Goal: Feedback & Contribution: Contribute content

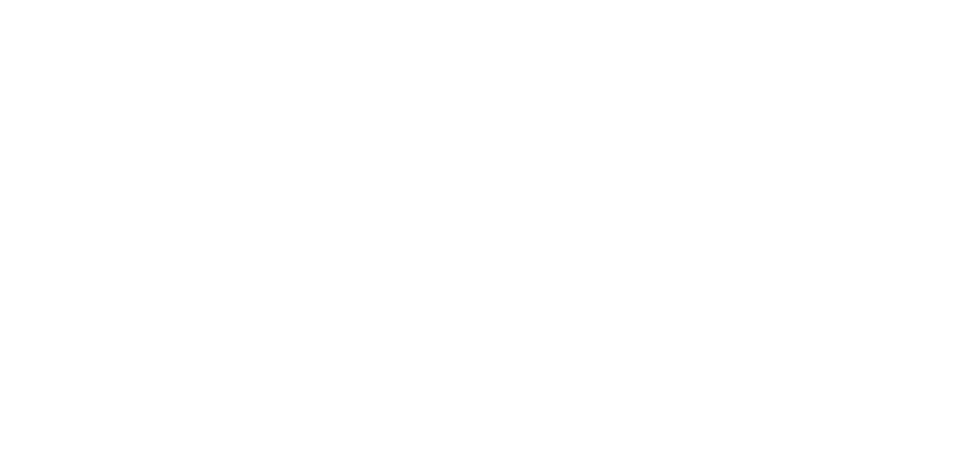
select select "*"
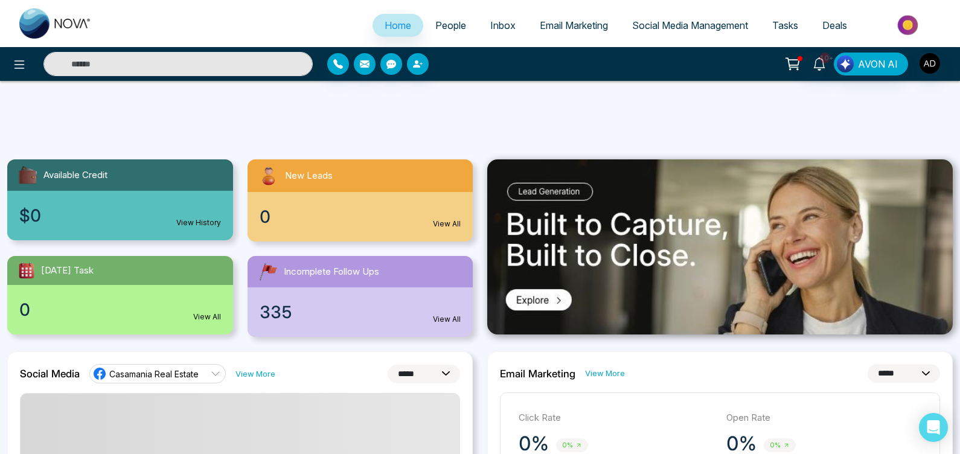
scroll to position [36, 0]
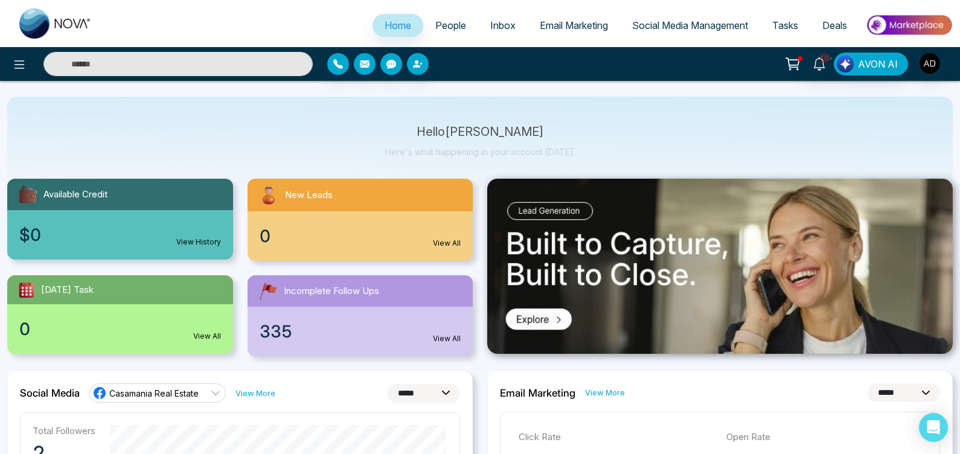
click at [454, 24] on span "People" at bounding box center [451, 25] width 31 height 12
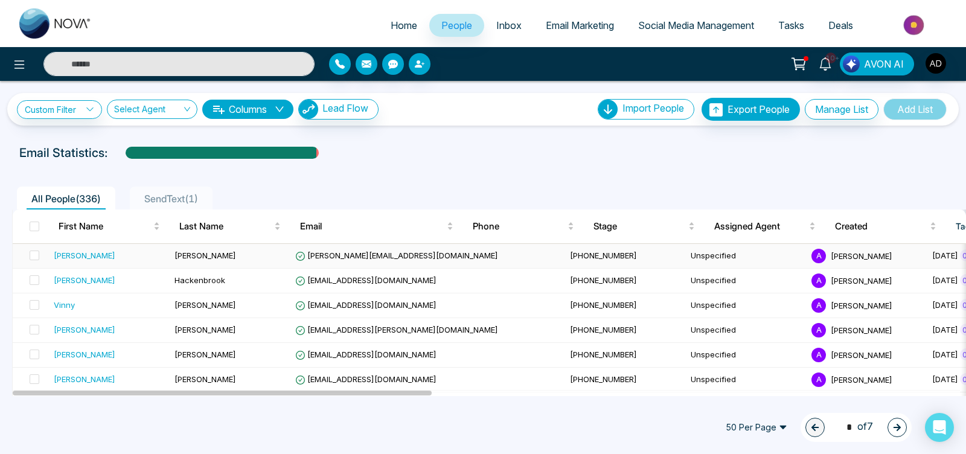
scroll to position [21, 0]
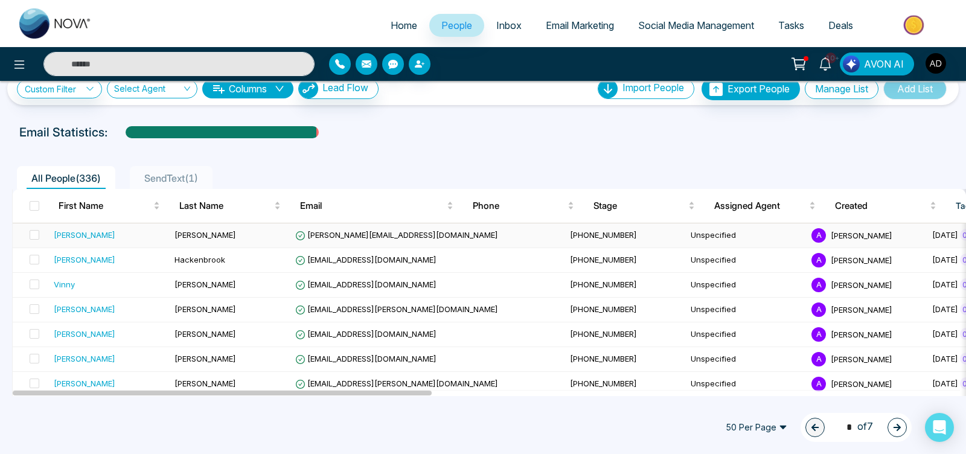
click at [63, 234] on div "[PERSON_NAME]" at bounding box center [85, 235] width 62 height 12
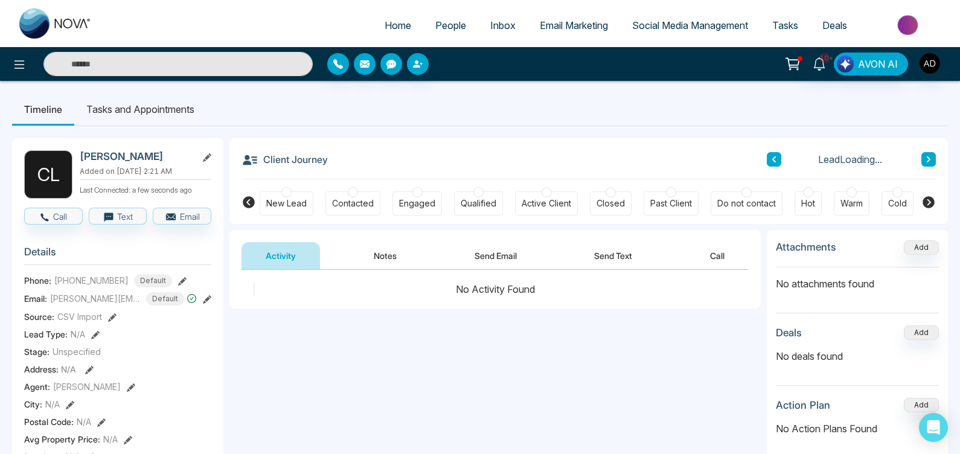
click at [218, 110] on ul "Timeline Tasks and Appointments" at bounding box center [480, 109] width 936 height 33
click at [461, 22] on link "People" at bounding box center [450, 25] width 55 height 23
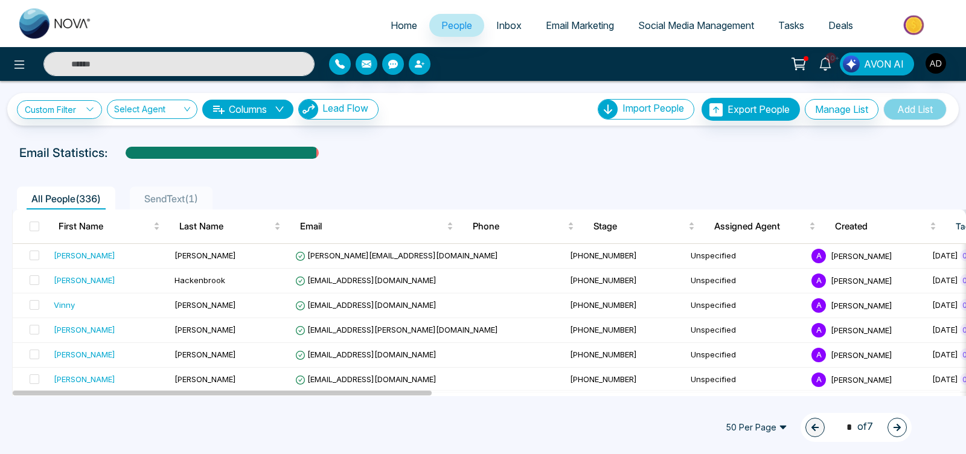
click at [197, 68] on input "text" at bounding box center [178, 64] width 271 height 24
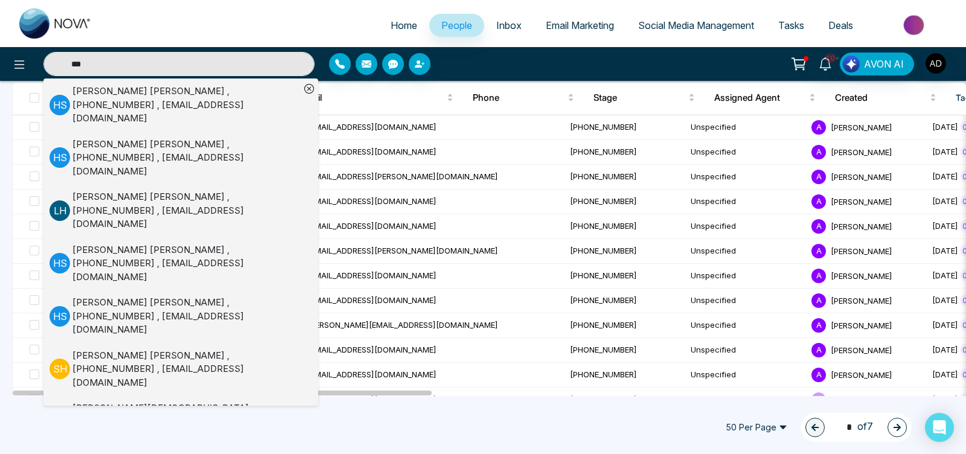
scroll to position [121, 0]
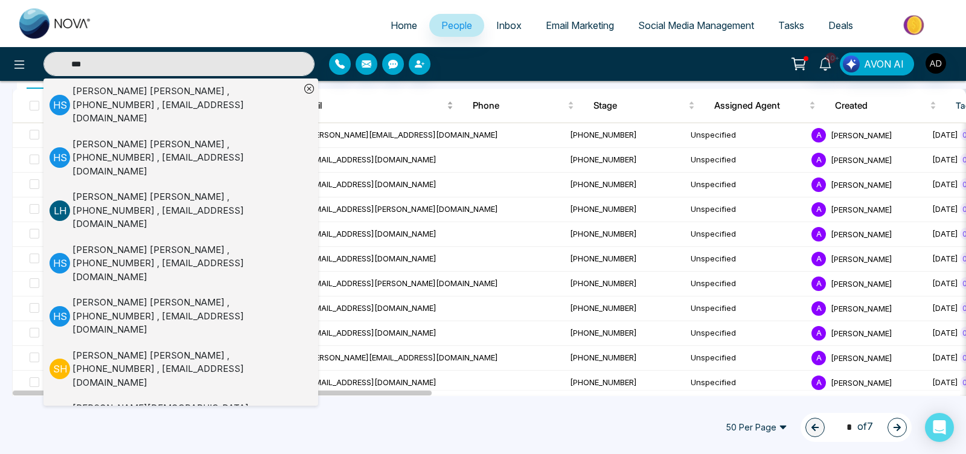
type input "***"
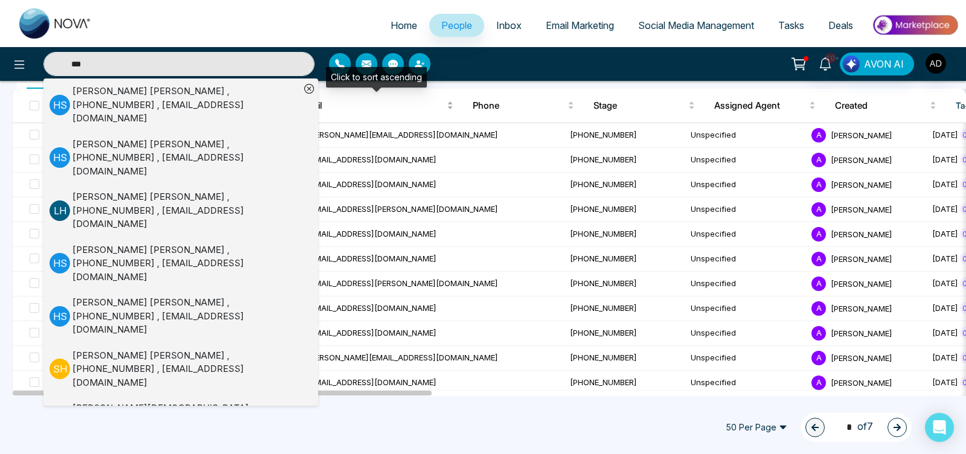
click at [419, 110] on span "Email" at bounding box center [372, 105] width 144 height 14
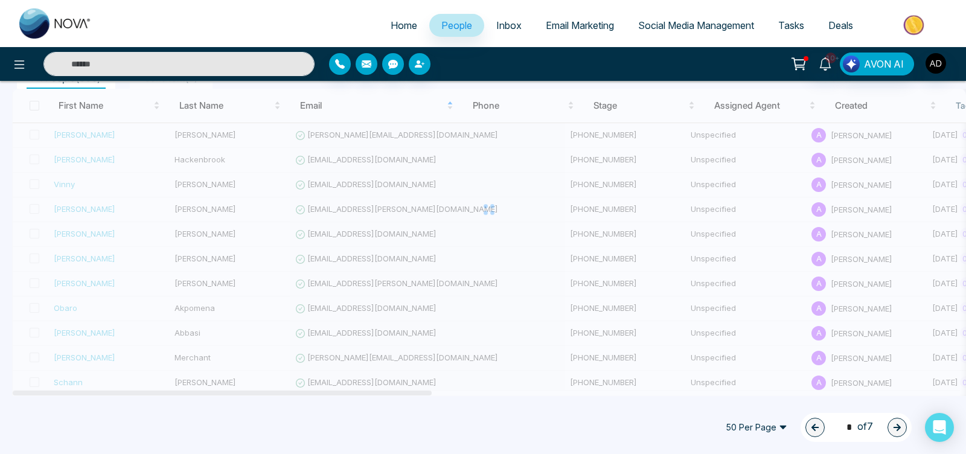
type input "***"
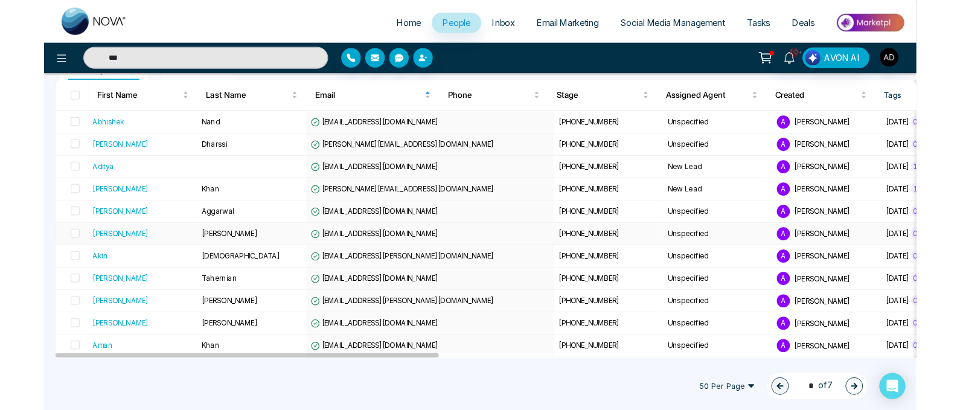
scroll to position [0, 0]
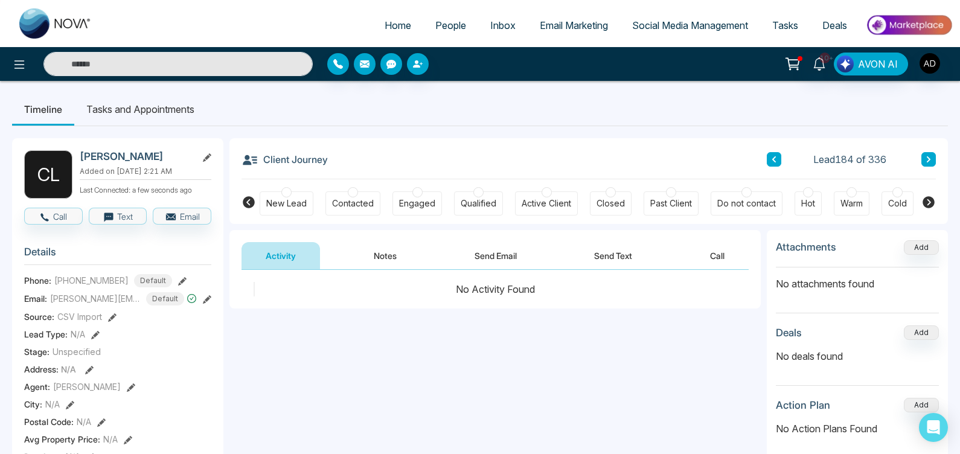
click at [441, 21] on span "People" at bounding box center [451, 25] width 31 height 12
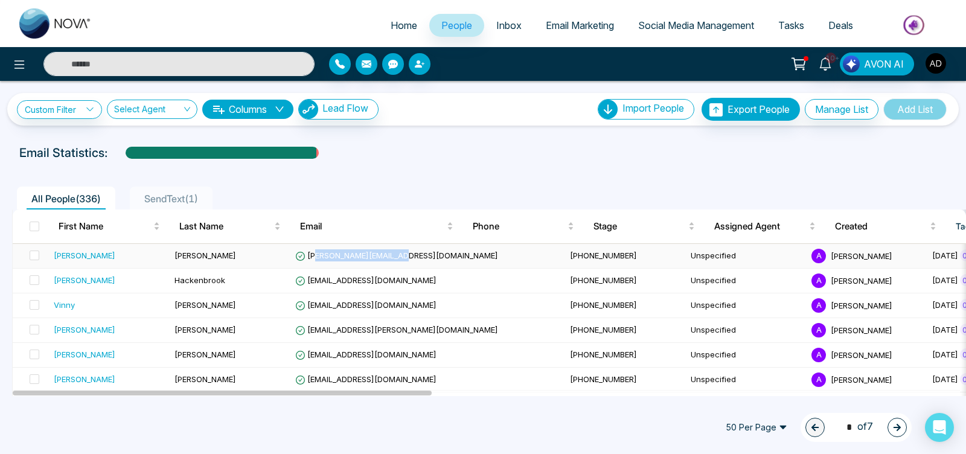
drag, startPoint x: 410, startPoint y: 254, endPoint x: 322, endPoint y: 260, distance: 87.8
click at [320, 260] on td "[PERSON_NAME][EMAIL_ADDRESS][DOMAIN_NAME]" at bounding box center [428, 256] width 275 height 25
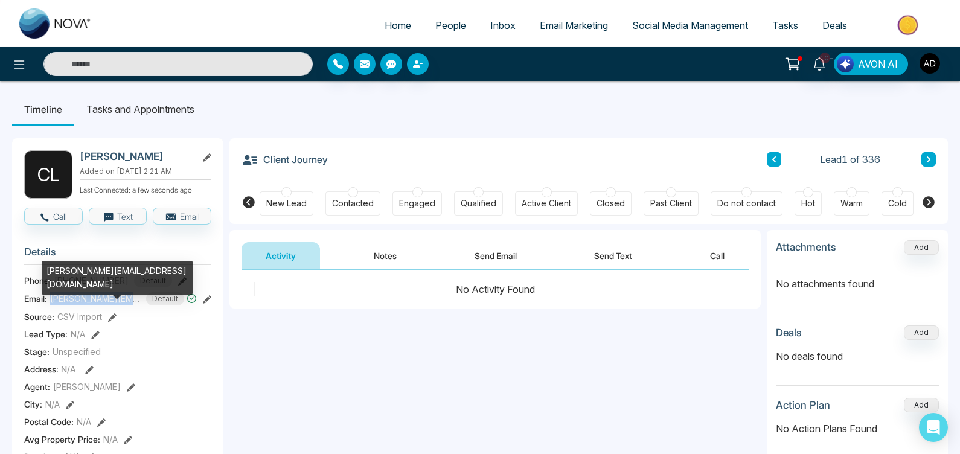
drag, startPoint x: 143, startPoint y: 298, endPoint x: 53, endPoint y: 302, distance: 90.7
click at [53, 302] on div "miss.carey@hotmail.com Default" at bounding box center [123, 298] width 147 height 13
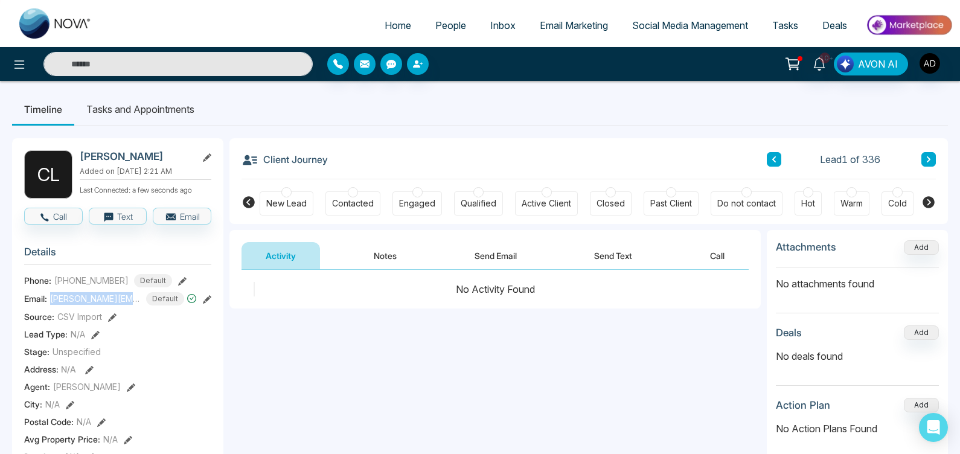
click at [208, 298] on icon at bounding box center [207, 299] width 8 height 8
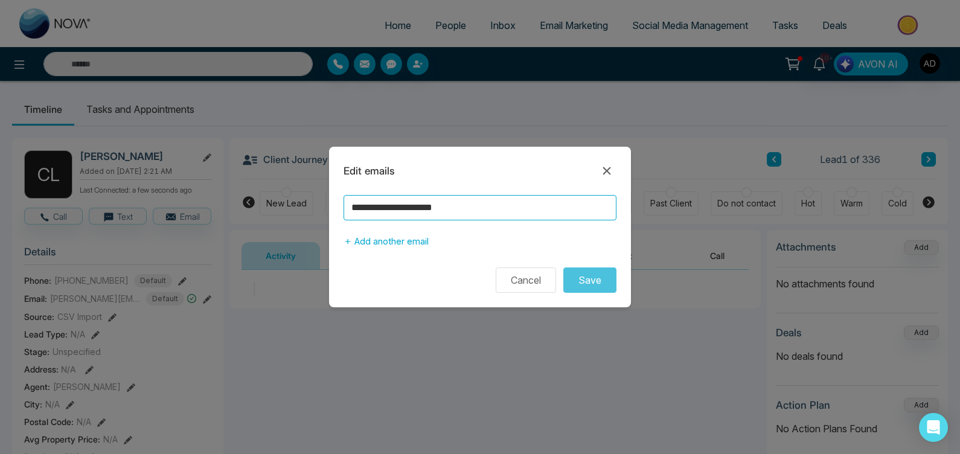
drag, startPoint x: 492, startPoint y: 205, endPoint x: 330, endPoint y: 208, distance: 161.9
click at [329, 207] on div "**********" at bounding box center [480, 224] width 302 height 58
click at [604, 170] on icon at bounding box center [607, 171] width 14 height 14
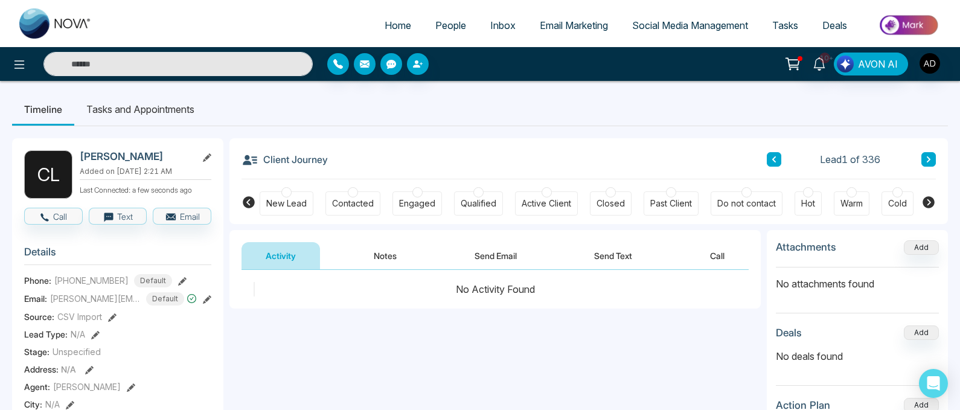
click at [448, 21] on span "People" at bounding box center [451, 25] width 31 height 12
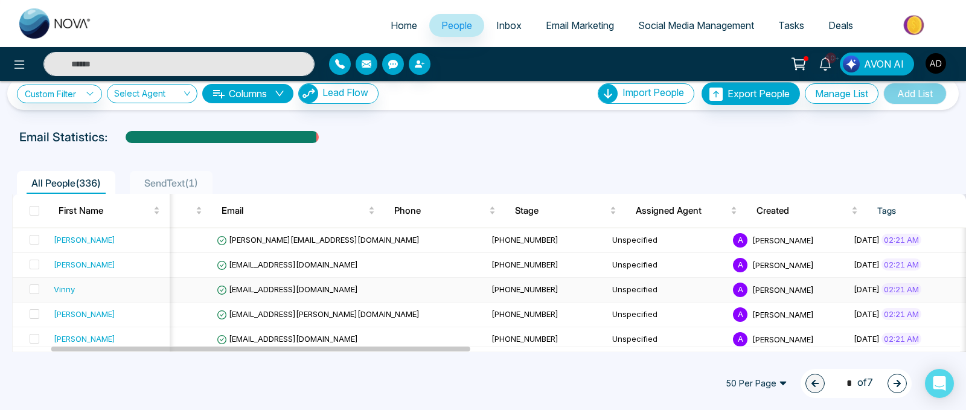
scroll to position [0, 97]
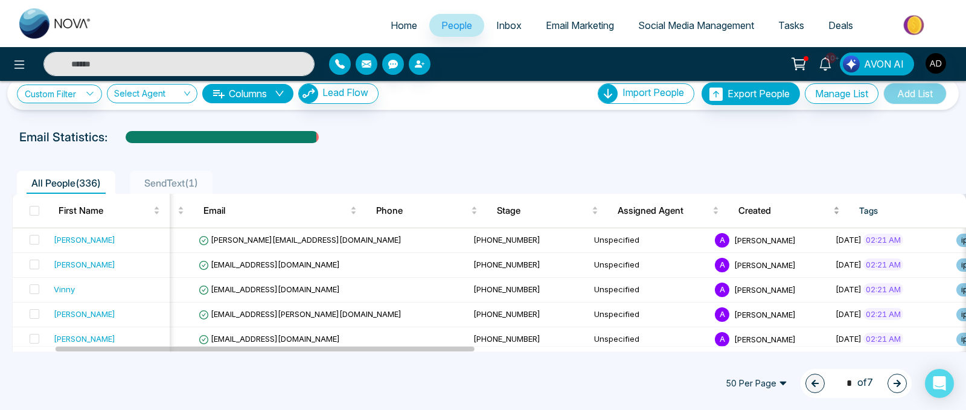
click at [771, 167] on span "Created" at bounding box center [785, 211] width 92 height 14
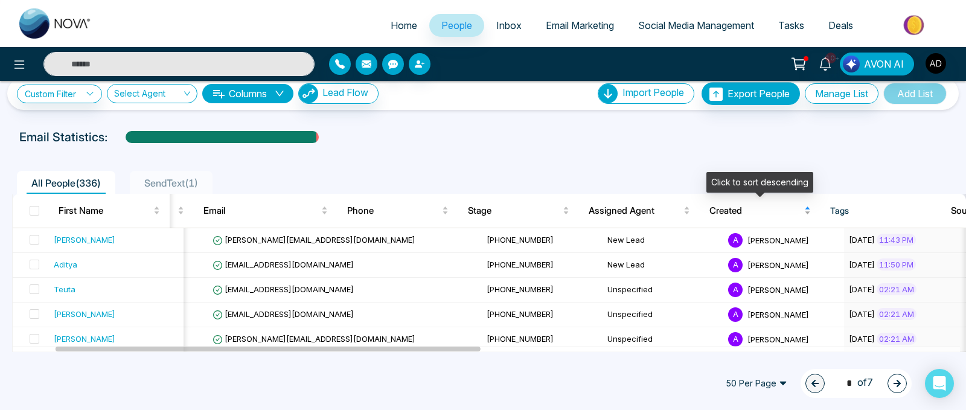
click at [806, 167] on div "Created" at bounding box center [760, 211] width 101 height 14
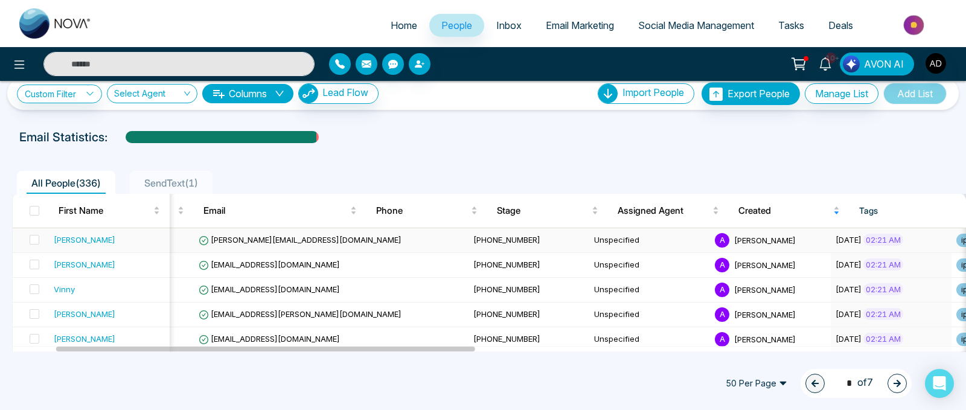
scroll to position [0, 0]
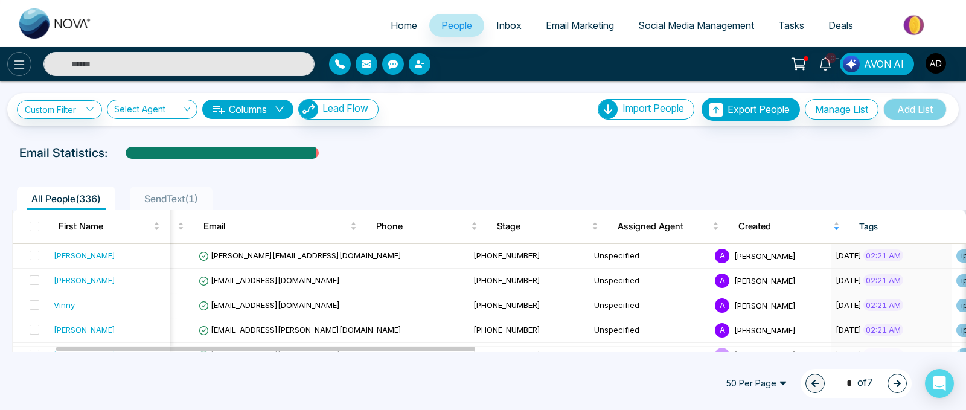
click at [25, 63] on icon at bounding box center [19, 64] width 14 height 14
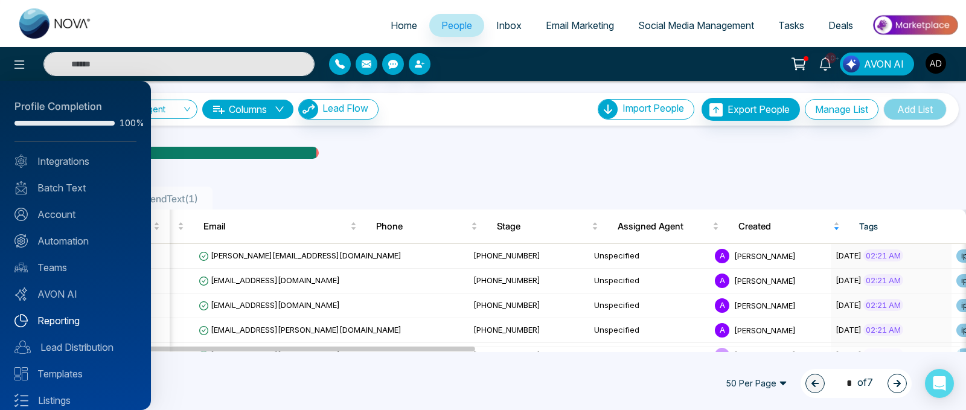
scroll to position [65, 0]
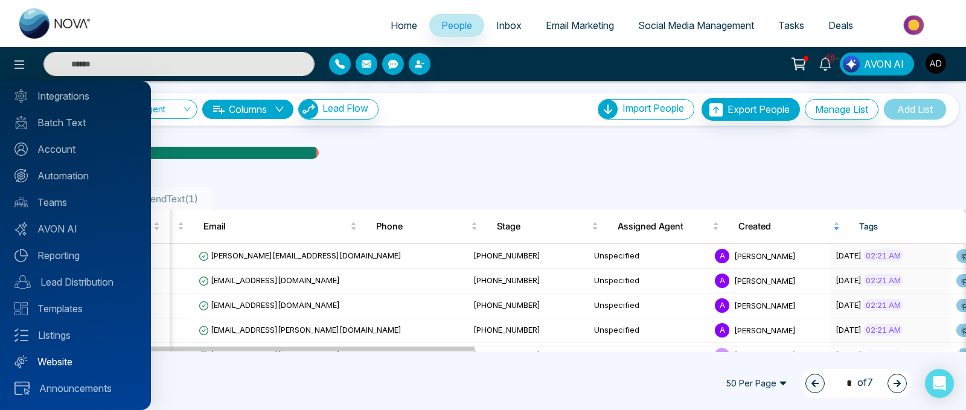
click at [57, 167] on link "Website" at bounding box center [75, 362] width 122 height 14
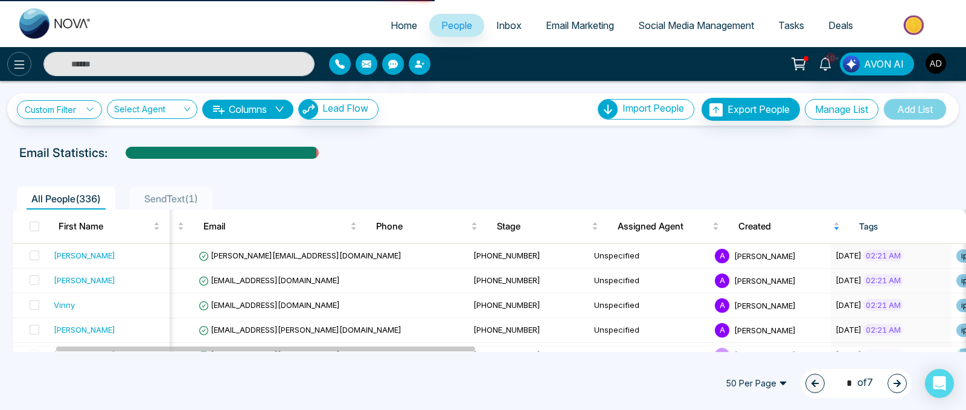
click at [20, 66] on icon at bounding box center [19, 64] width 14 height 14
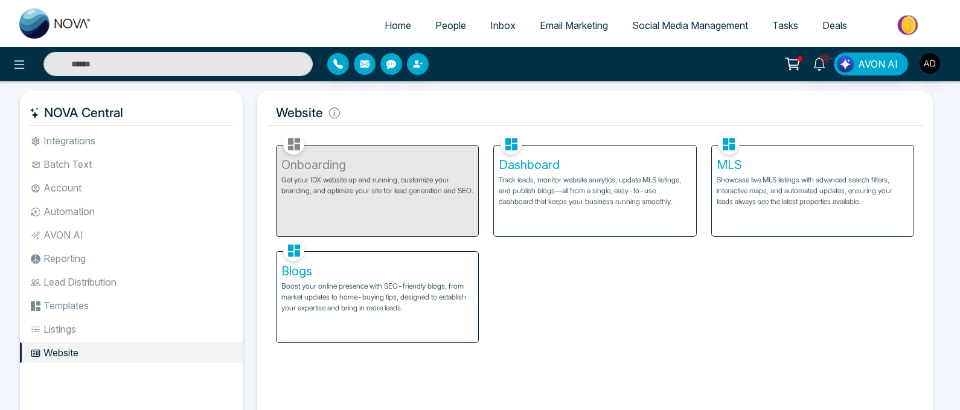
click at [425, 292] on p "Boost your online presence with SEO-friendly blogs, from market updates to home…" at bounding box center [377, 297] width 192 height 33
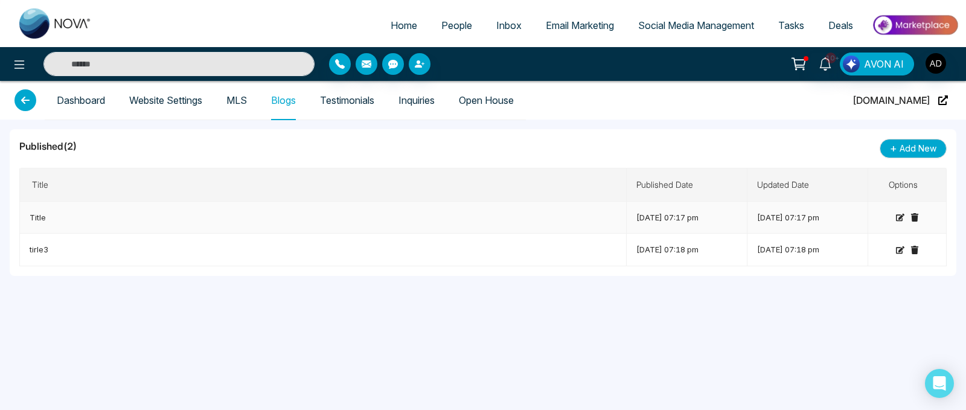
click at [899, 217] on icon at bounding box center [900, 217] width 8 height 8
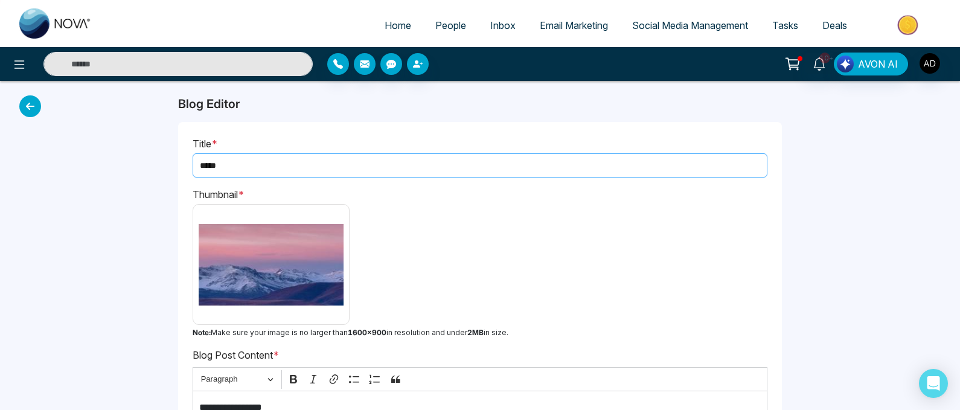
drag, startPoint x: 293, startPoint y: 167, endPoint x: 150, endPoint y: 159, distance: 142.8
click at [149, 158] on div "**********" at bounding box center [480, 284] width 960 height 407
paste input "**********"
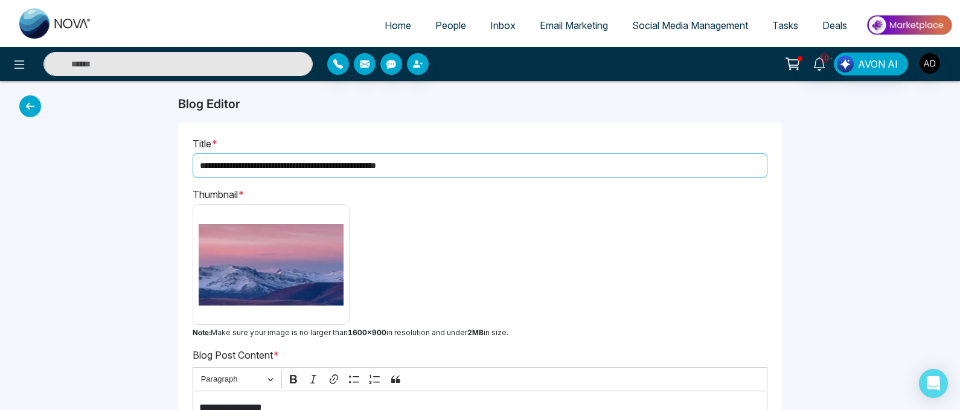
scroll to position [27, 0]
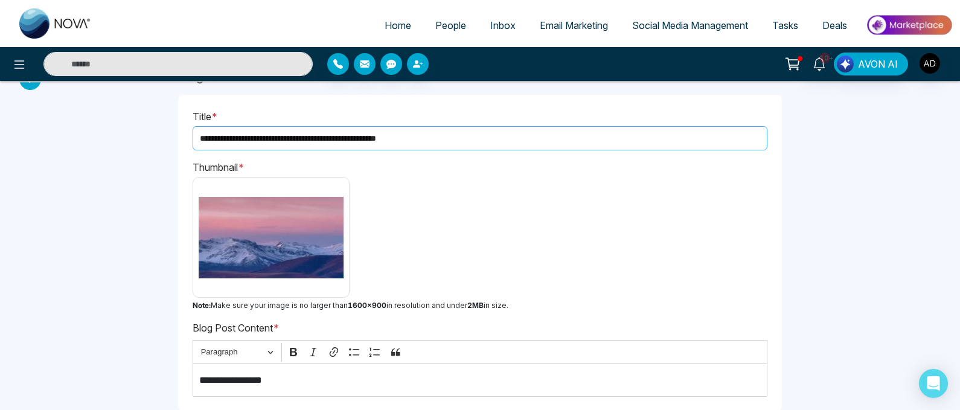
type input "**********"
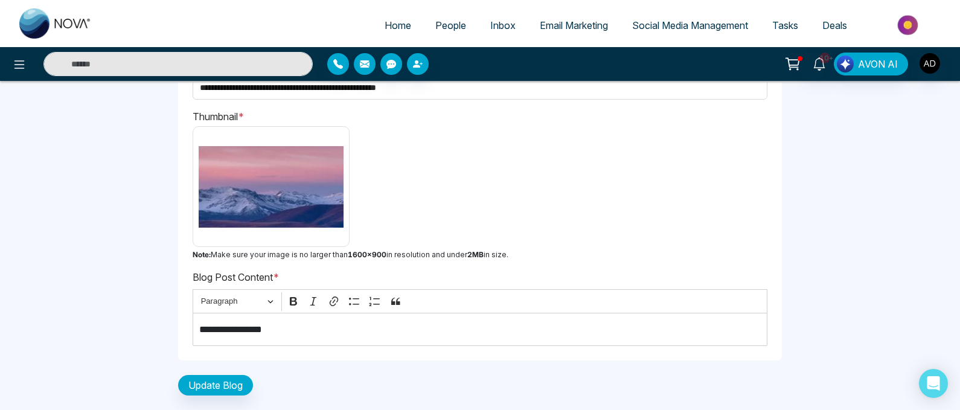
click at [367, 339] on div "**********" at bounding box center [480, 329] width 575 height 33
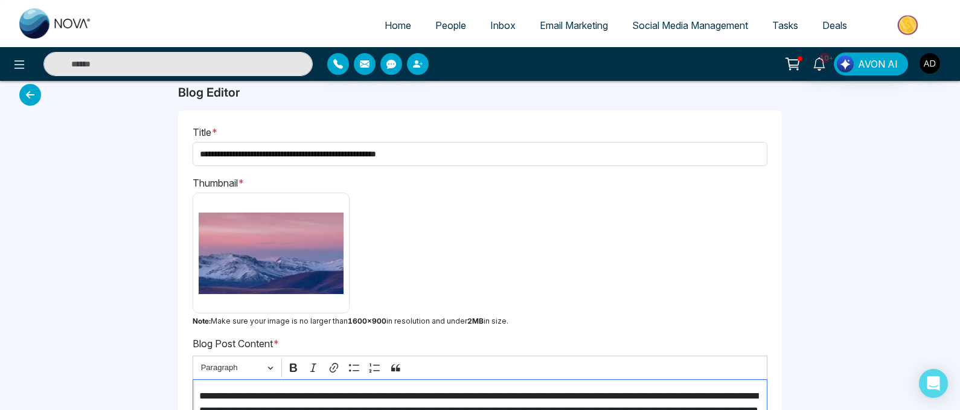
scroll to position [5, 0]
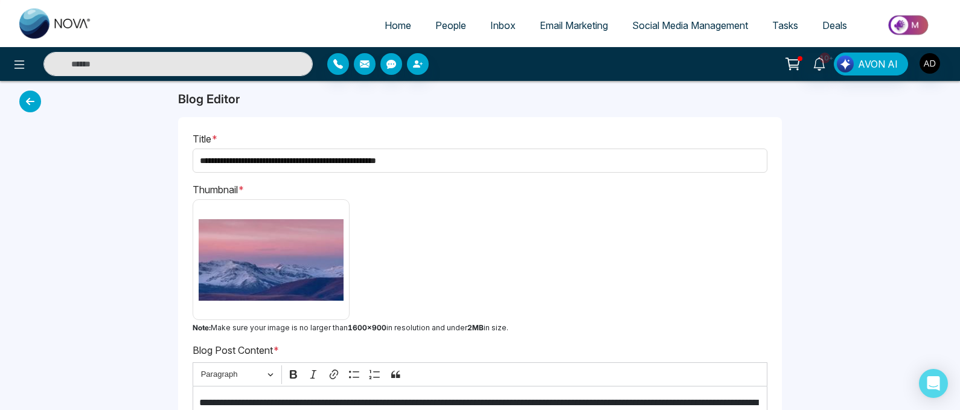
click at [453, 244] on div "Thumbnail * Note: Make sure your image is no larger than 1600×900 in resolution…" at bounding box center [480, 257] width 575 height 151
click at [283, 259] on img at bounding box center [271, 259] width 145 height 109
click at [0, 0] on input "file" at bounding box center [0, 0] width 0 height 0
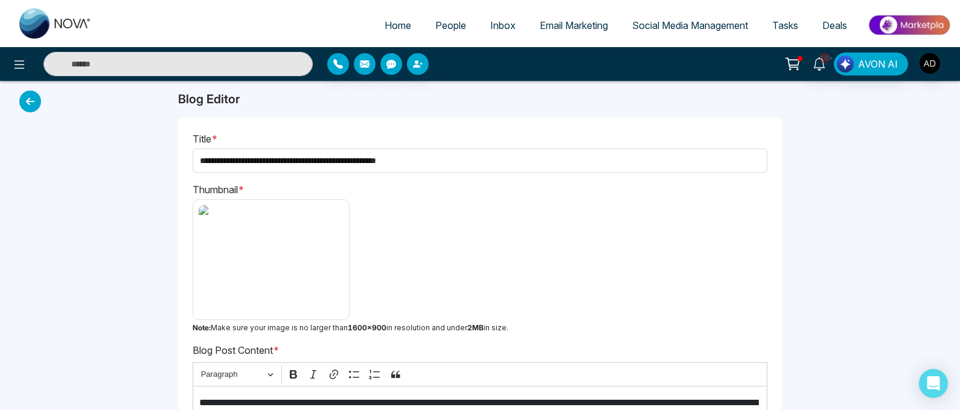
scroll to position [121, 0]
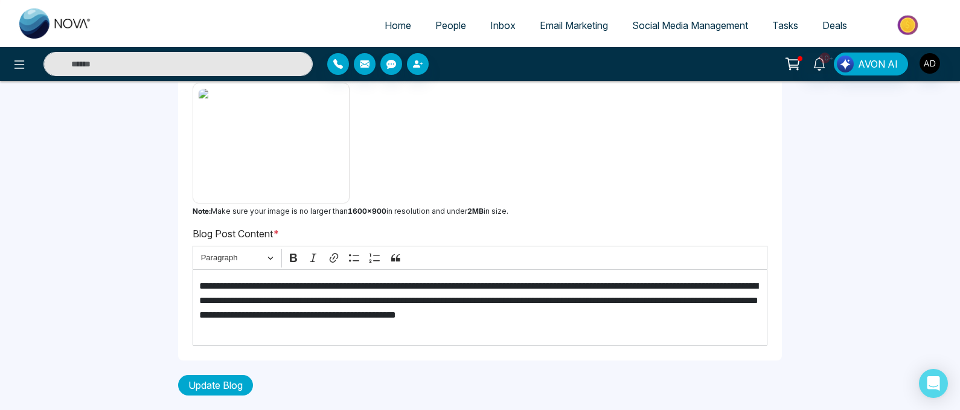
click at [222, 390] on button "Update Blog" at bounding box center [215, 385] width 75 height 21
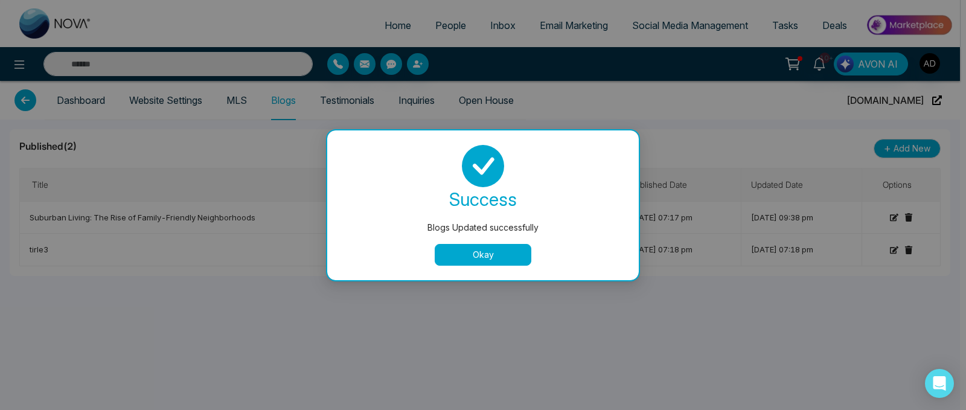
click at [494, 248] on button "Okay" at bounding box center [483, 255] width 97 height 22
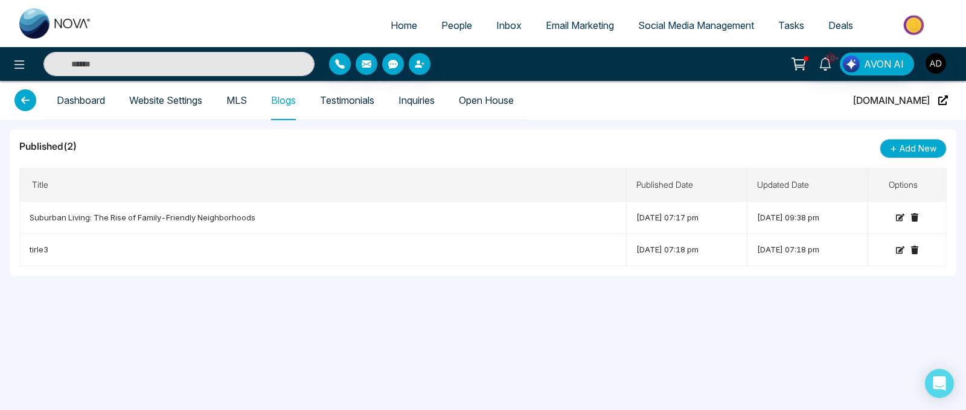
click at [365, 105] on link "Testimonials" at bounding box center [347, 100] width 54 height 10
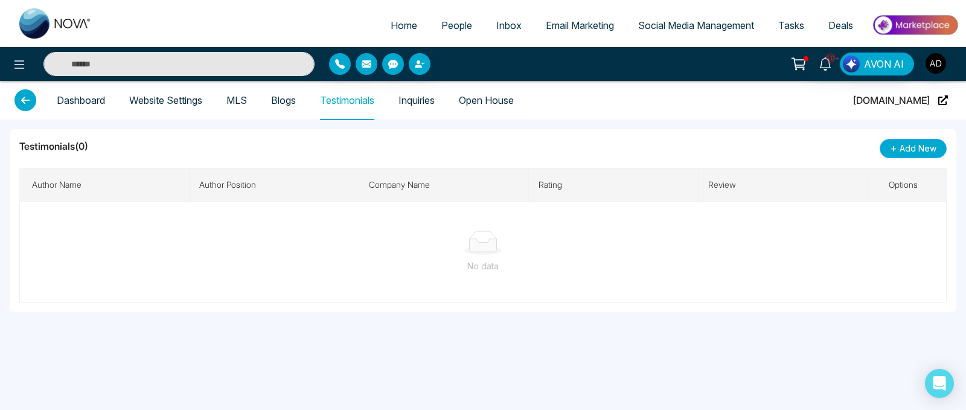
click at [936, 144] on span "Add New" at bounding box center [918, 148] width 37 height 13
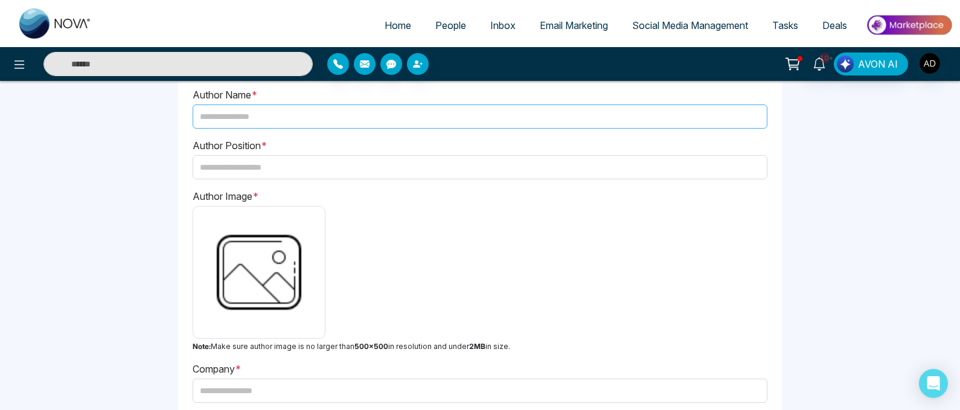
scroll to position [42, 0]
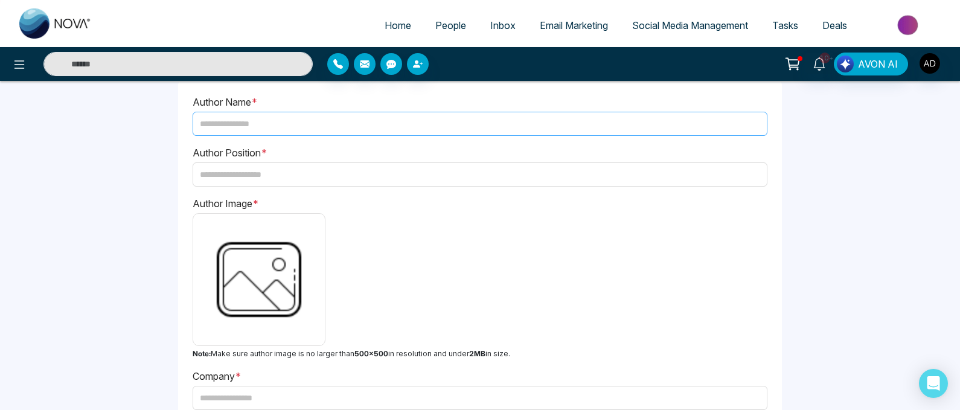
click at [469, 127] on input "text" at bounding box center [480, 124] width 575 height 24
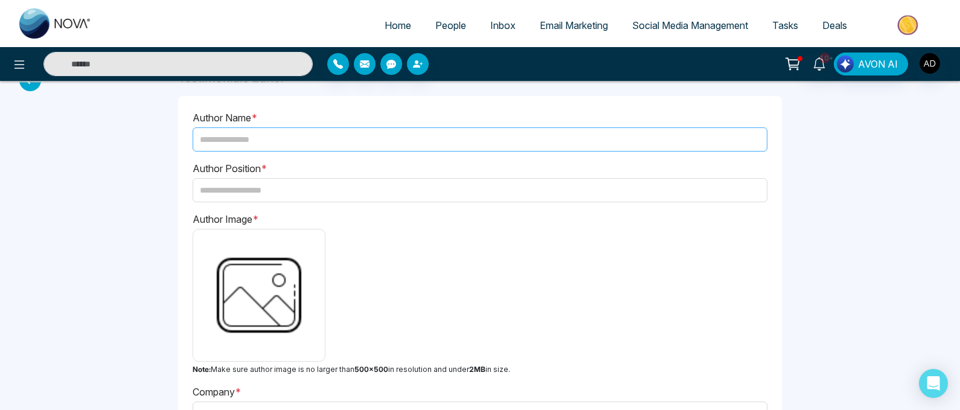
scroll to position [22, 0]
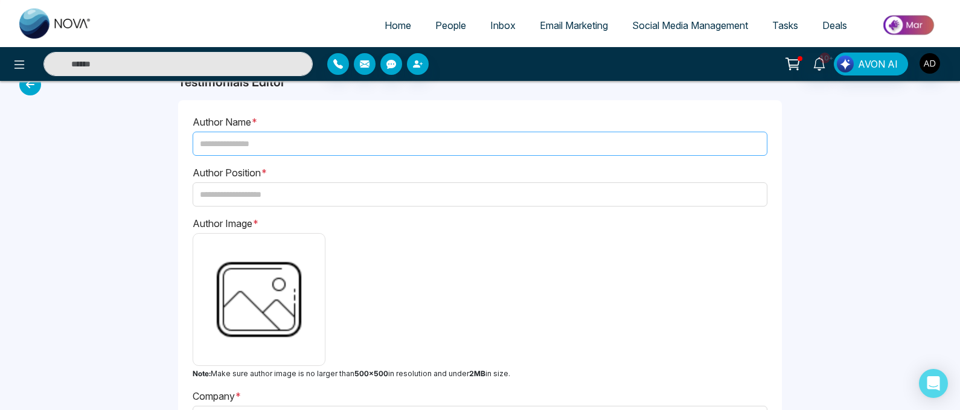
click at [404, 142] on input "text" at bounding box center [480, 144] width 575 height 24
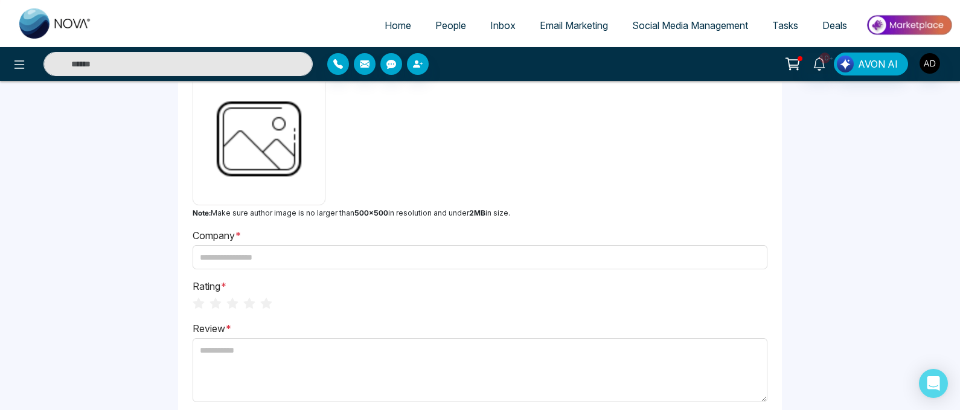
scroll to position [248, 0]
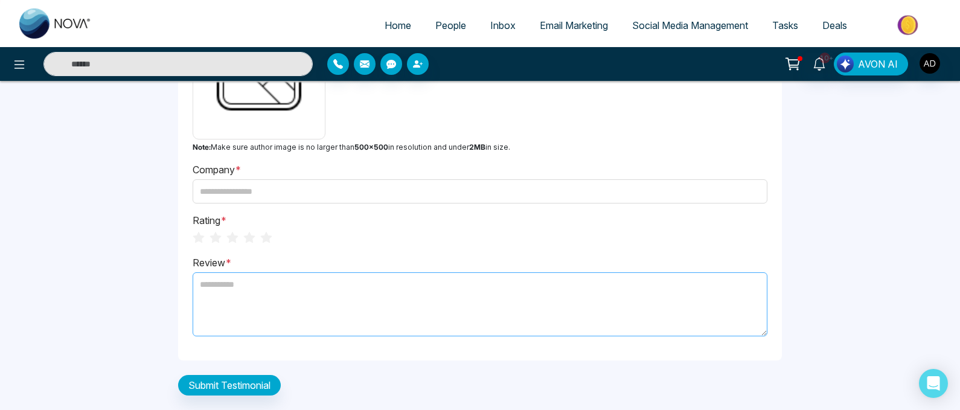
click at [277, 275] on textarea at bounding box center [480, 304] width 575 height 64
paste textarea "**********"
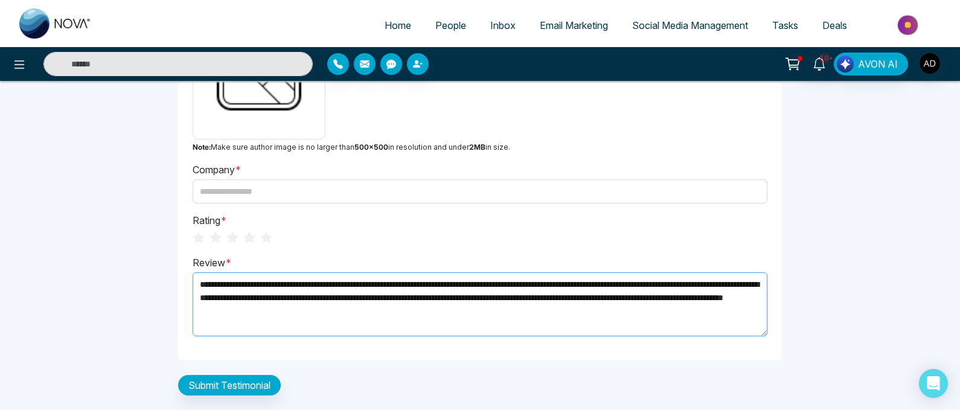
type textarea "**********"
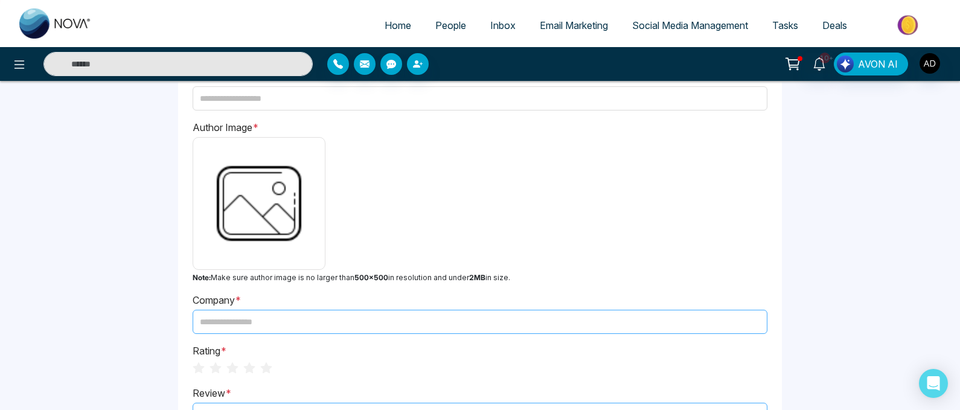
scroll to position [30, 0]
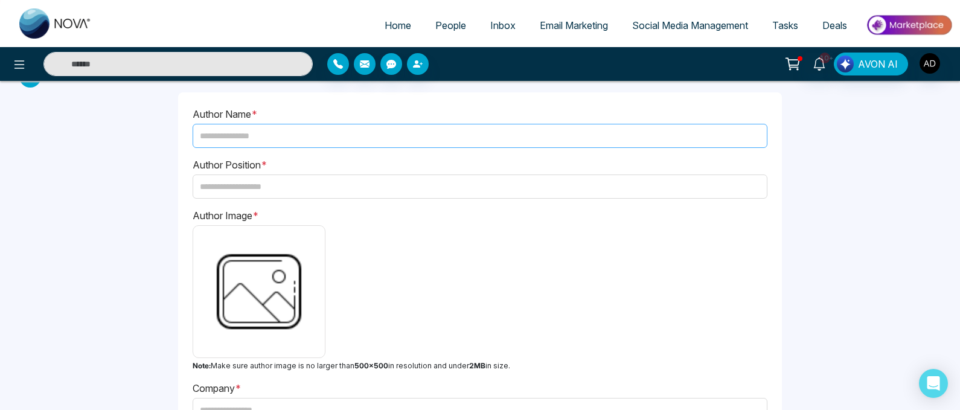
click at [331, 135] on input "text" at bounding box center [480, 136] width 575 height 24
paste input "**********"
type input "**********"
click at [249, 192] on input "text" at bounding box center [480, 187] width 575 height 24
paste input "**********"
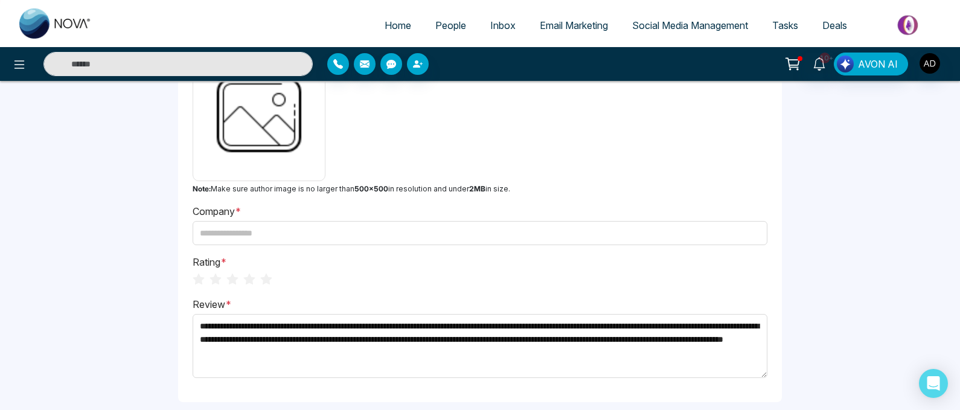
scroll to position [214, 0]
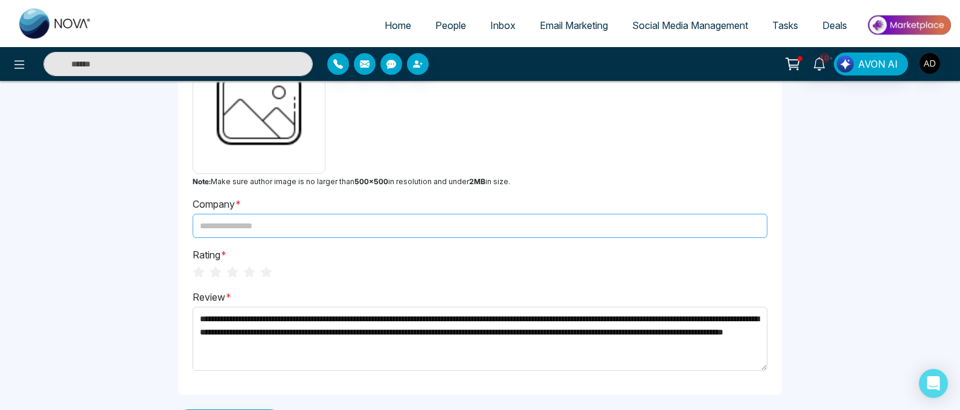
type input "**********"
click at [307, 228] on input "text" at bounding box center [480, 226] width 575 height 24
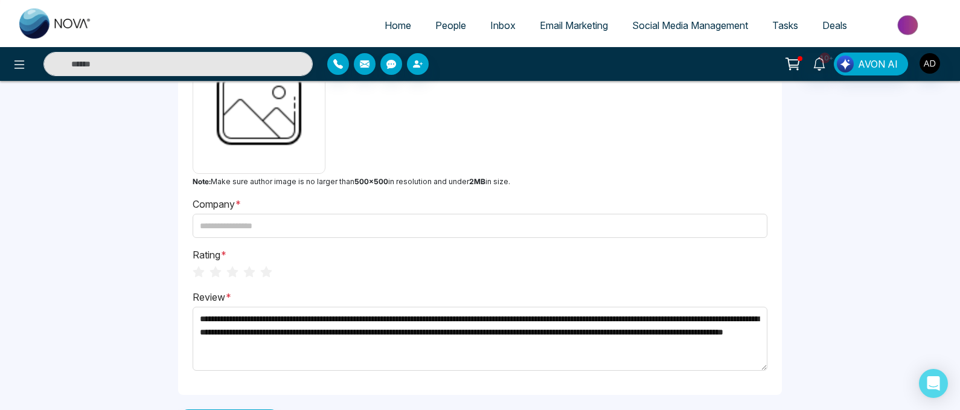
click at [259, 272] on ul at bounding box center [233, 271] width 80 height 18
click at [266, 272] on icon "star" at bounding box center [266, 272] width 13 height 12
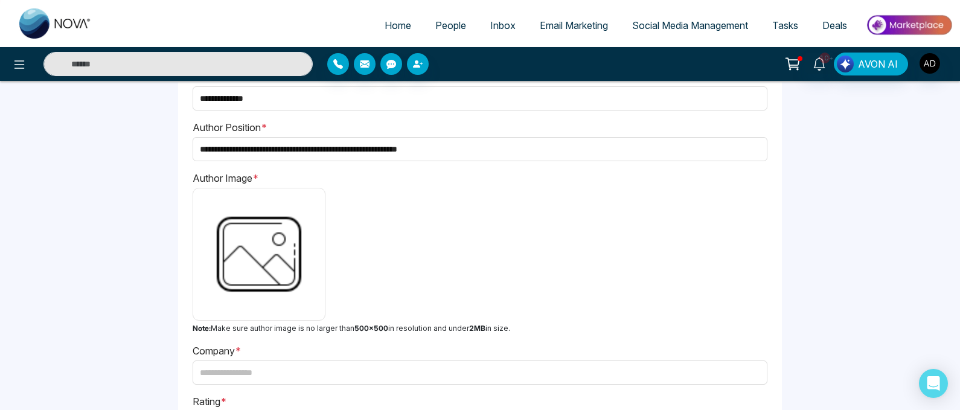
scroll to position [35, 0]
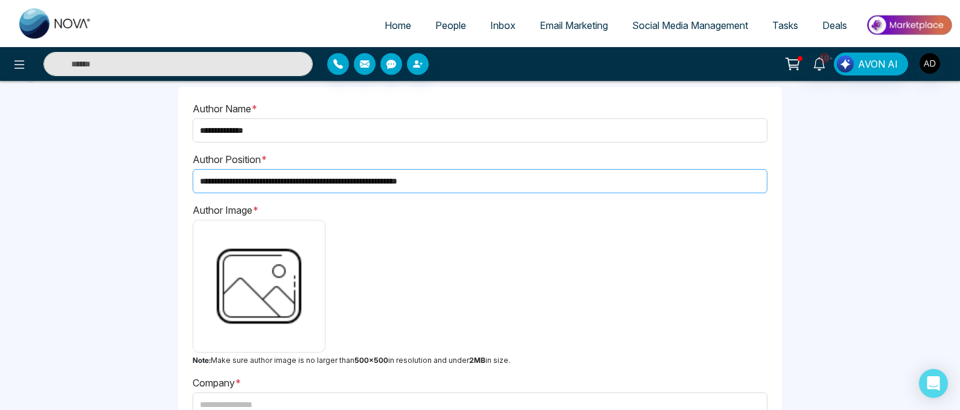
drag, startPoint x: 347, startPoint y: 181, endPoint x: 431, endPoint y: 180, distance: 84.0
click at [431, 180] on input "**********" at bounding box center [480, 181] width 575 height 24
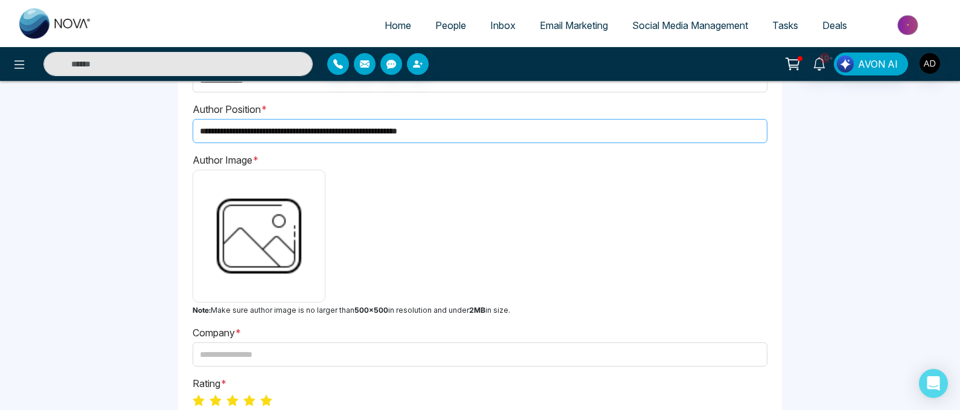
scroll to position [130, 0]
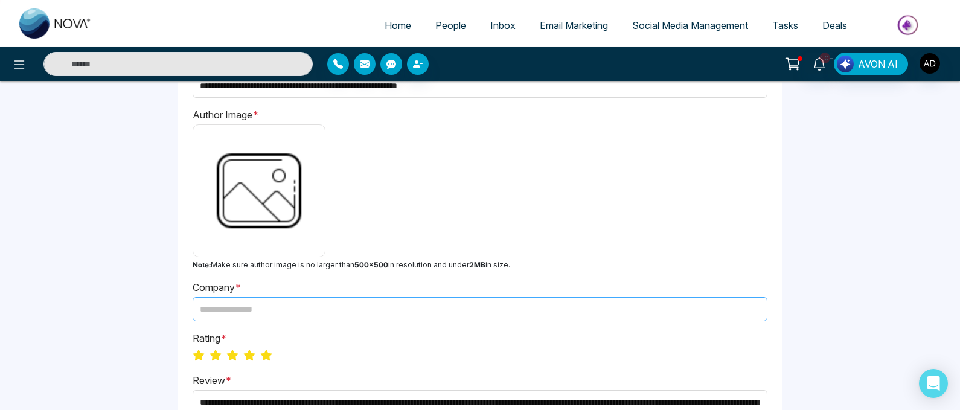
click at [393, 305] on input "text" at bounding box center [480, 309] width 575 height 24
paste input "**********"
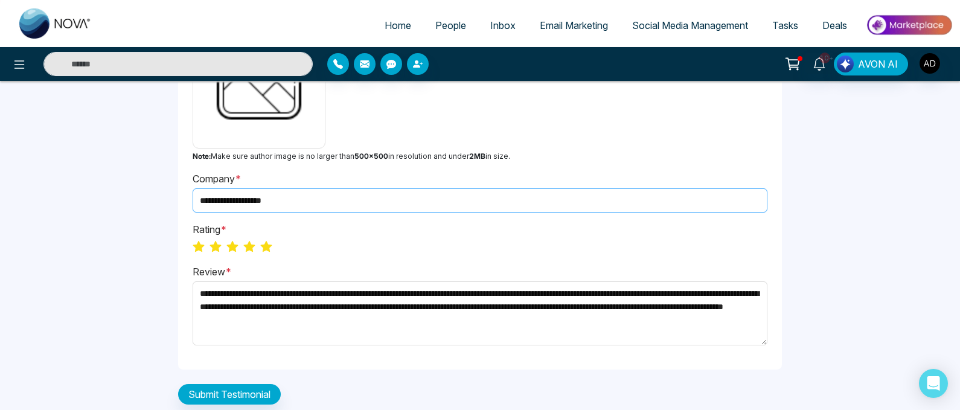
scroll to position [248, 0]
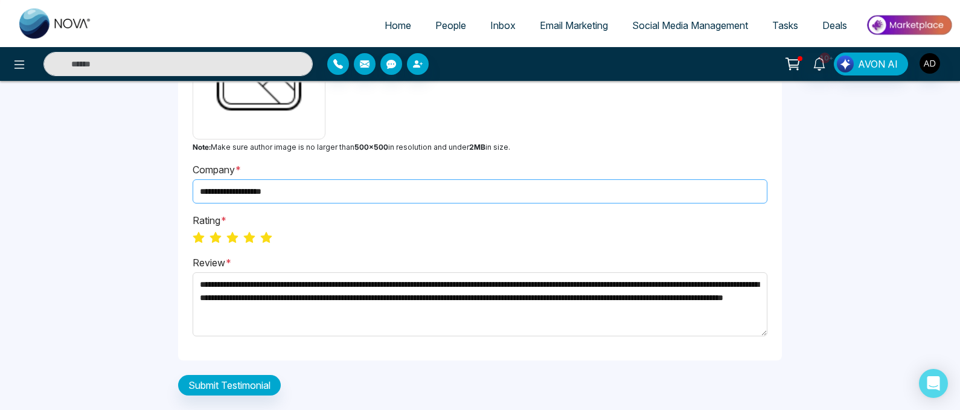
type input "**********"
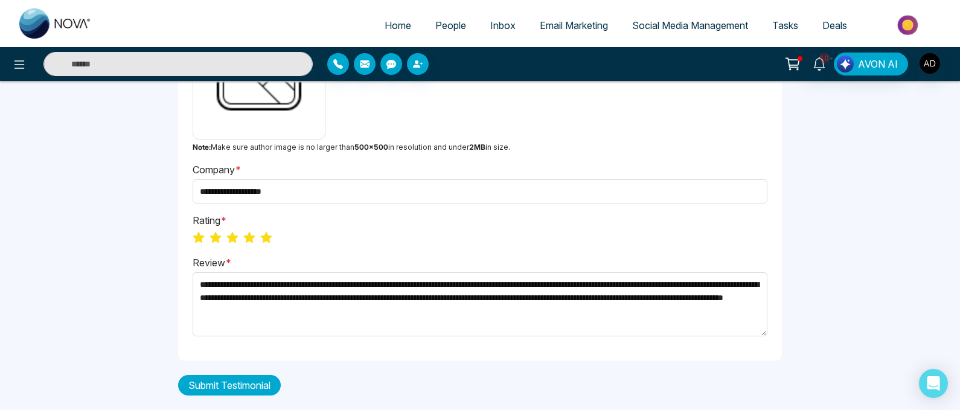
click at [252, 377] on button "Submit Testimonial" at bounding box center [229, 385] width 103 height 21
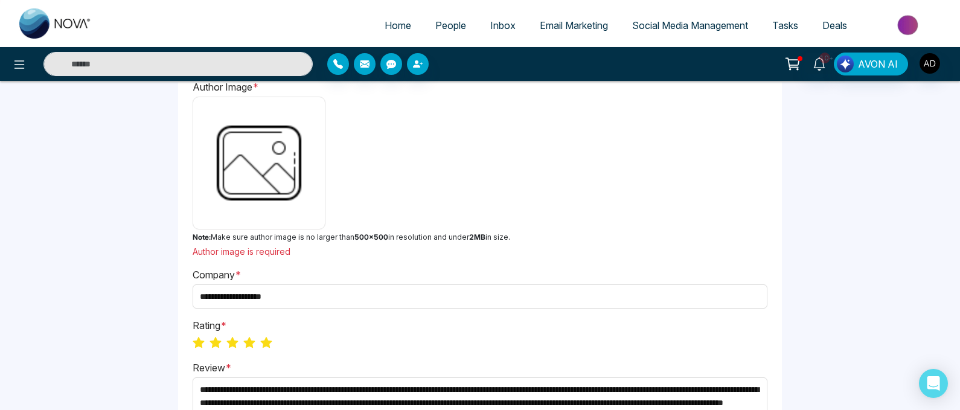
scroll to position [155, 0]
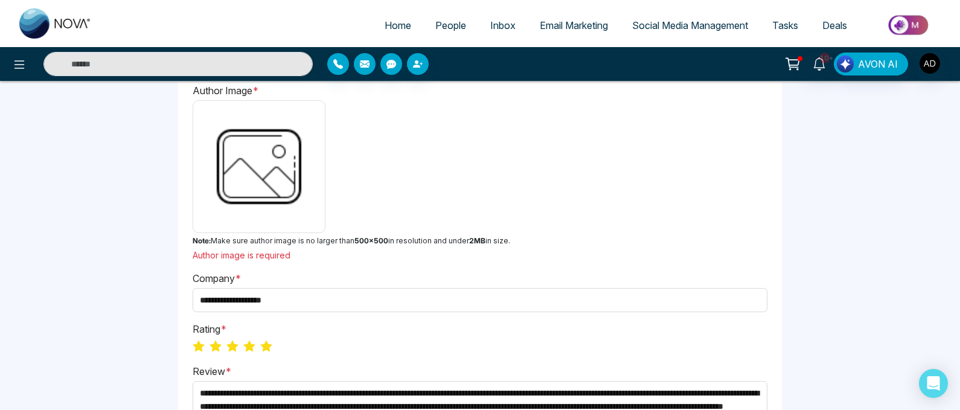
click at [263, 187] on img at bounding box center [259, 166] width 121 height 121
click at [0, 0] on input "file" at bounding box center [0, 0] width 0 height 0
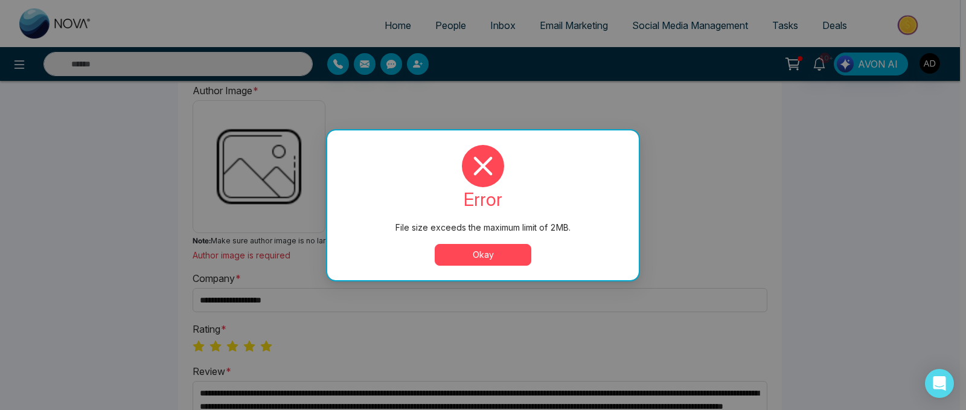
click at [504, 254] on button "Okay" at bounding box center [483, 255] width 97 height 22
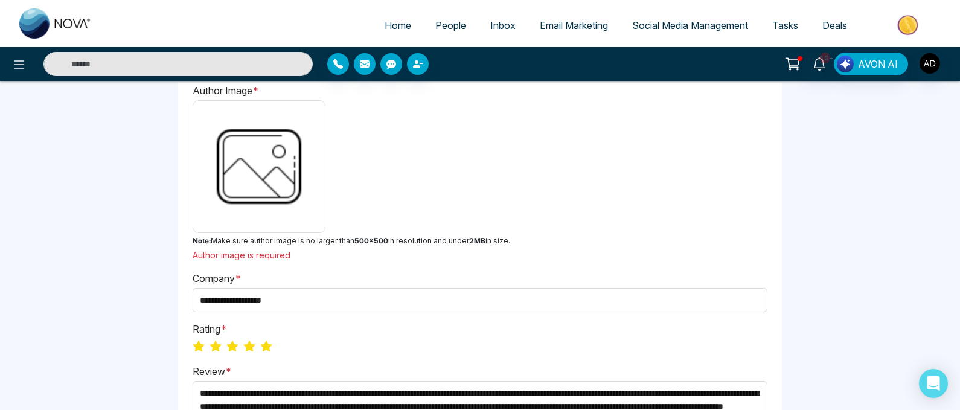
click at [234, 184] on img at bounding box center [259, 166] width 121 height 121
click at [0, 0] on input "file" at bounding box center [0, 0] width 0 height 0
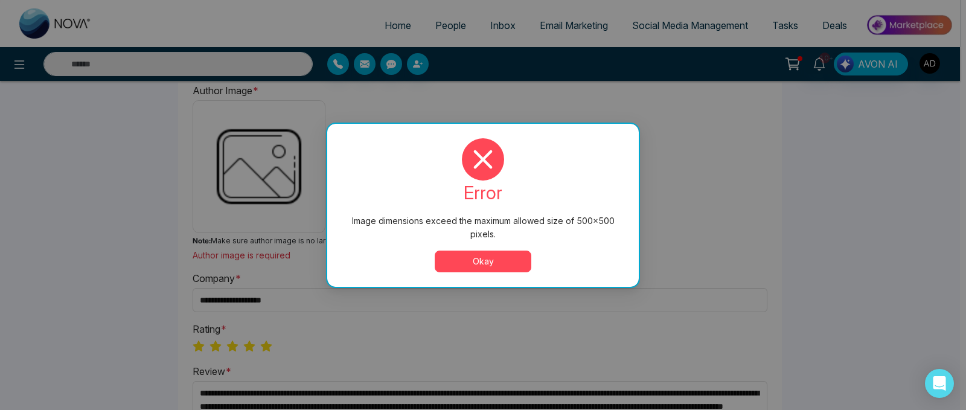
click at [478, 259] on button "Okay" at bounding box center [483, 262] width 97 height 22
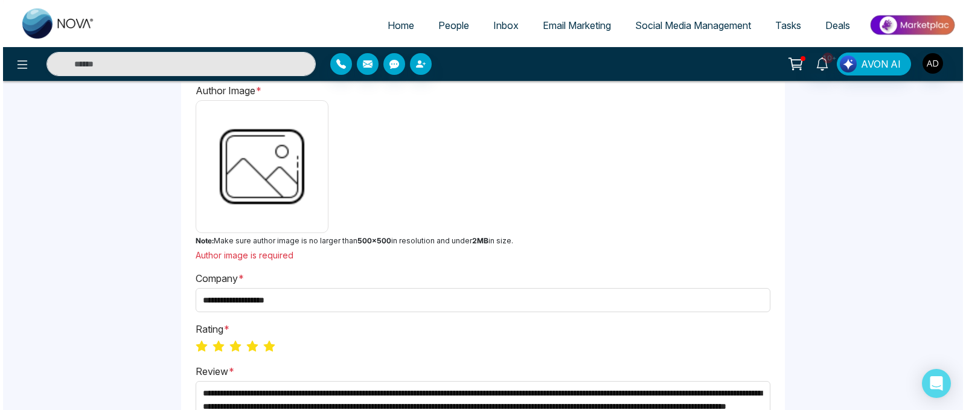
scroll to position [0, 0]
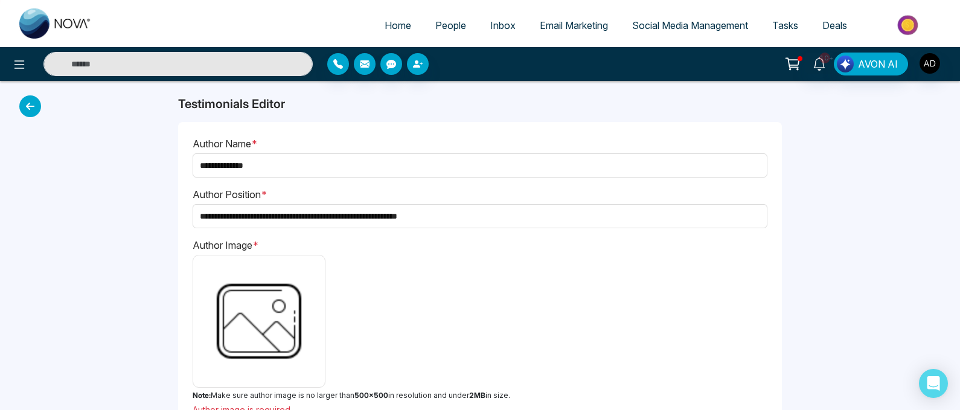
click at [438, 28] on span "People" at bounding box center [451, 25] width 31 height 12
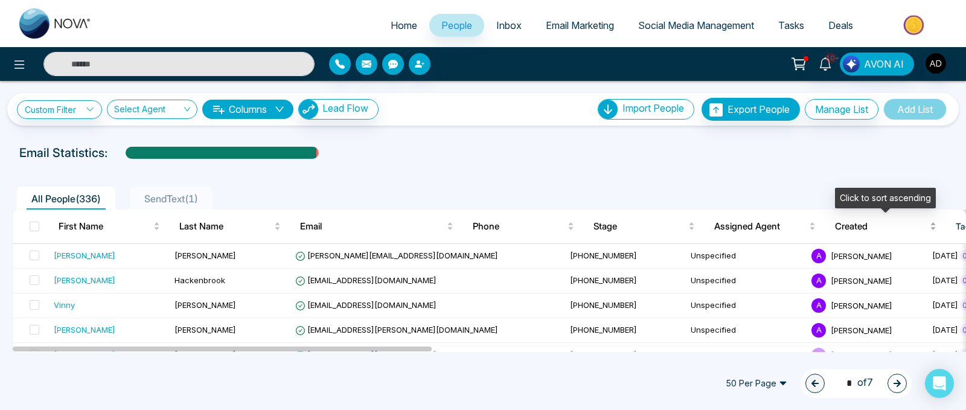
click at [928, 228] on div "Created" at bounding box center [885, 226] width 101 height 14
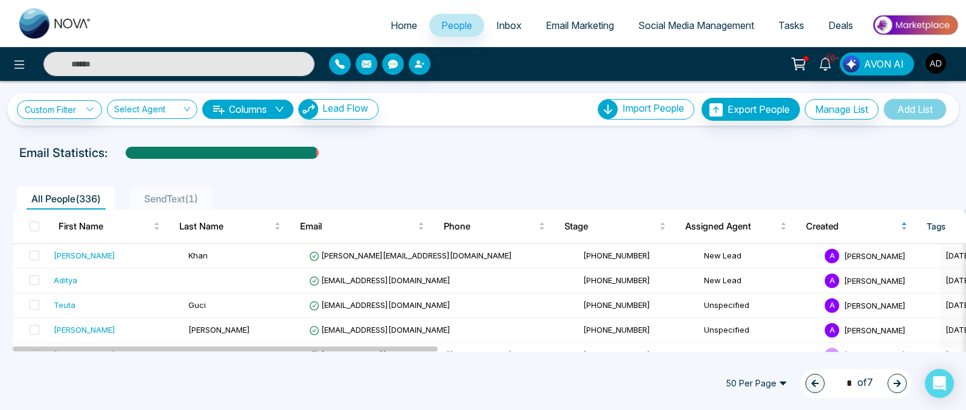
click at [928, 228] on th "Tags" at bounding box center [978, 227] width 121 height 34
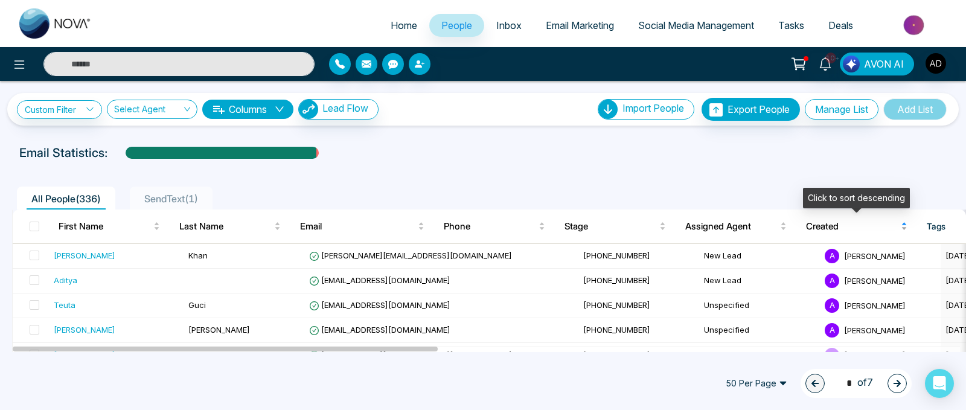
click at [903, 227] on div "Created" at bounding box center [856, 226] width 101 height 14
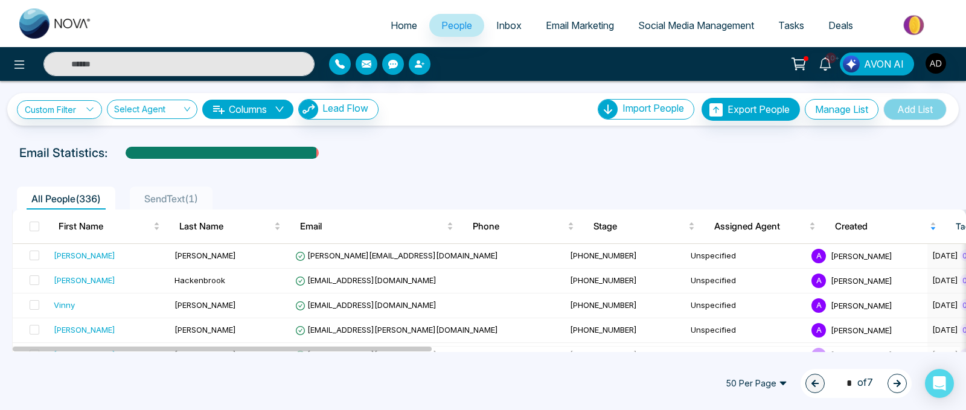
click at [62, 20] on img at bounding box center [55, 23] width 72 height 30
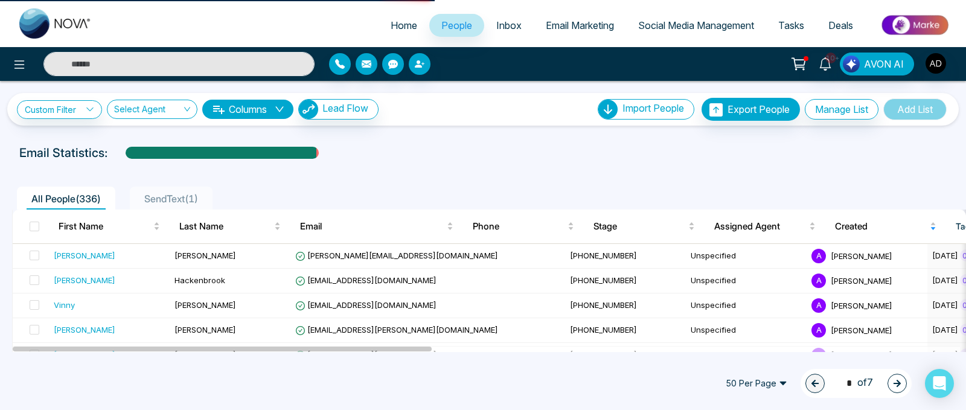
select select "*"
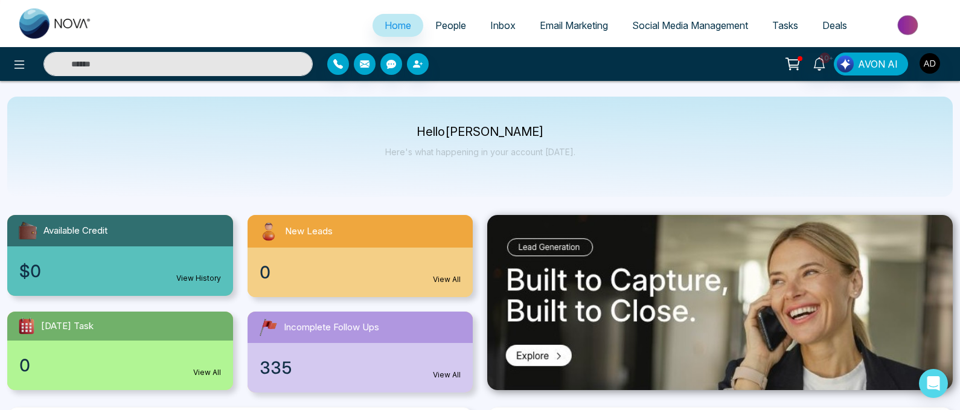
click at [441, 21] on span "People" at bounding box center [451, 25] width 31 height 12
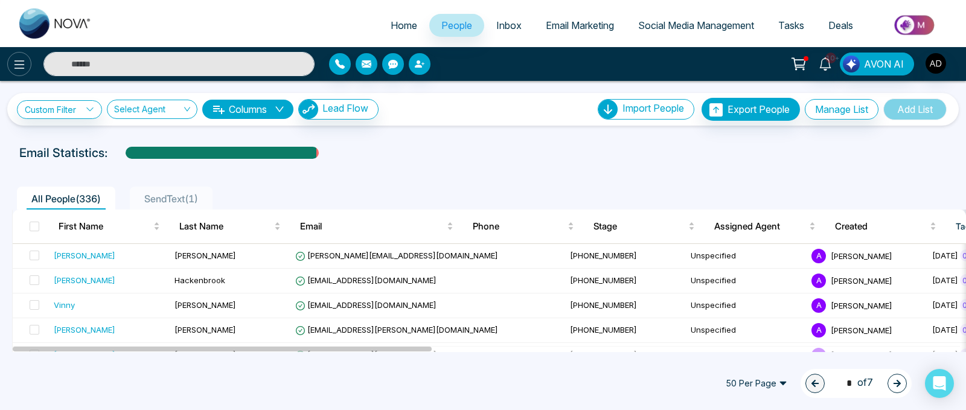
click at [20, 65] on icon at bounding box center [19, 64] width 14 height 14
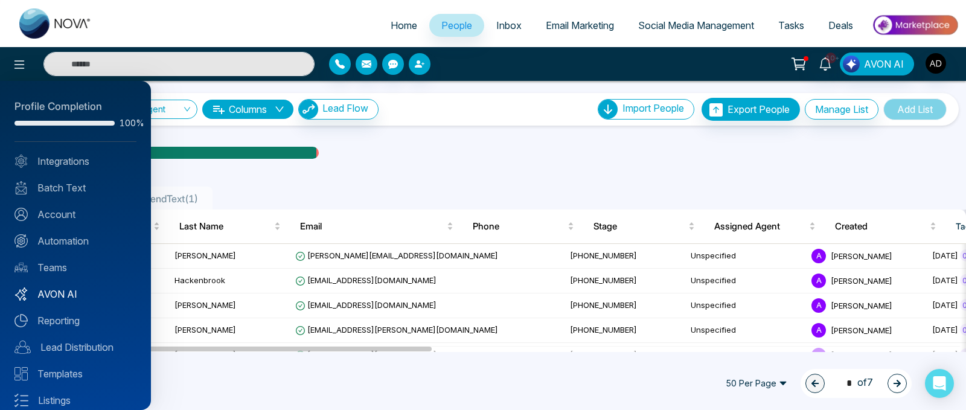
scroll to position [65, 0]
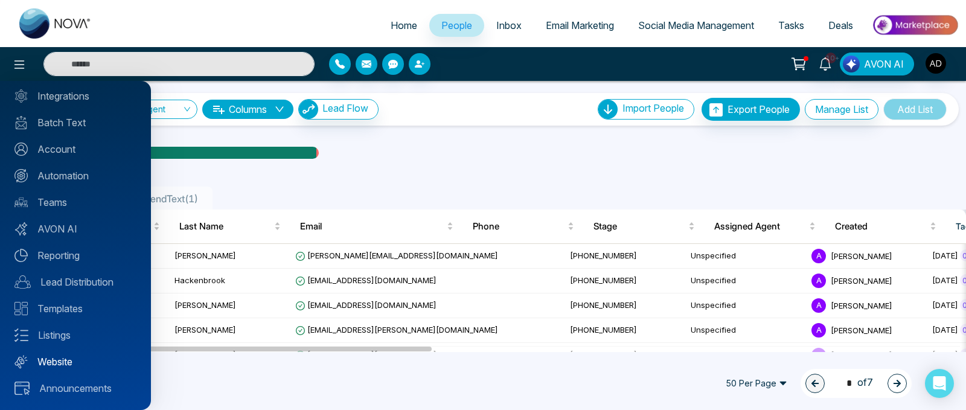
click at [97, 357] on link "Website" at bounding box center [75, 362] width 122 height 14
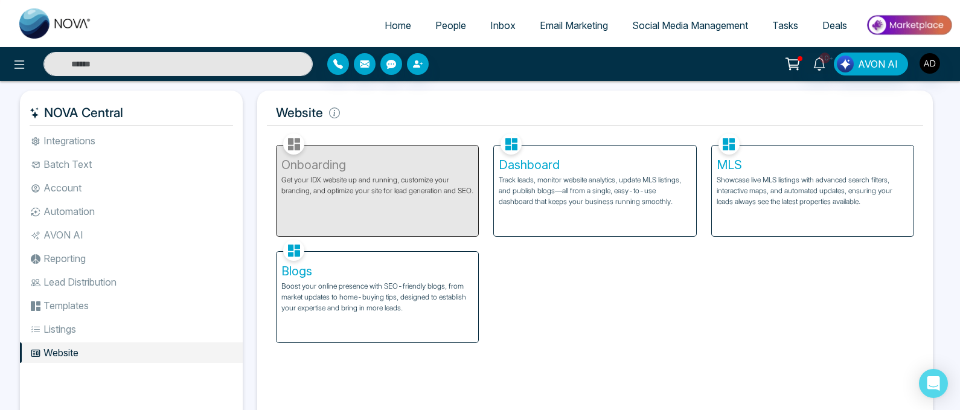
click at [106, 311] on li "Templates" at bounding box center [131, 305] width 223 height 21
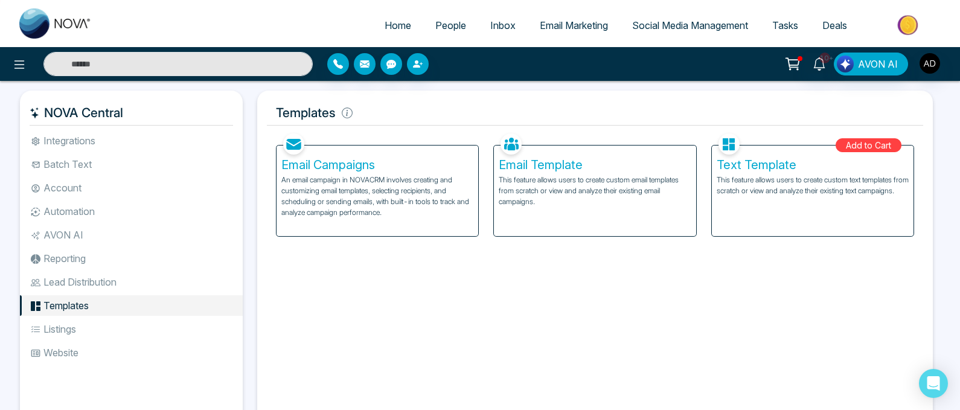
click at [63, 352] on li "Website" at bounding box center [131, 352] width 223 height 21
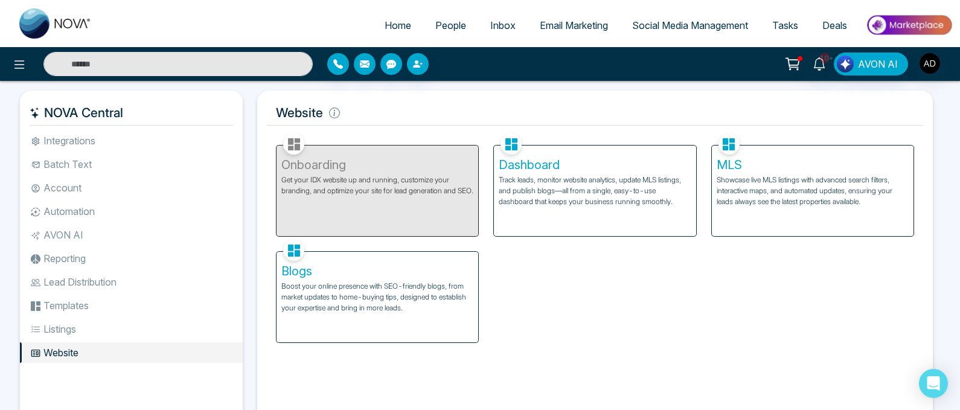
click at [407, 285] on p "Boost your online presence with SEO-friendly blogs, from market updates to home…" at bounding box center [377, 297] width 192 height 33
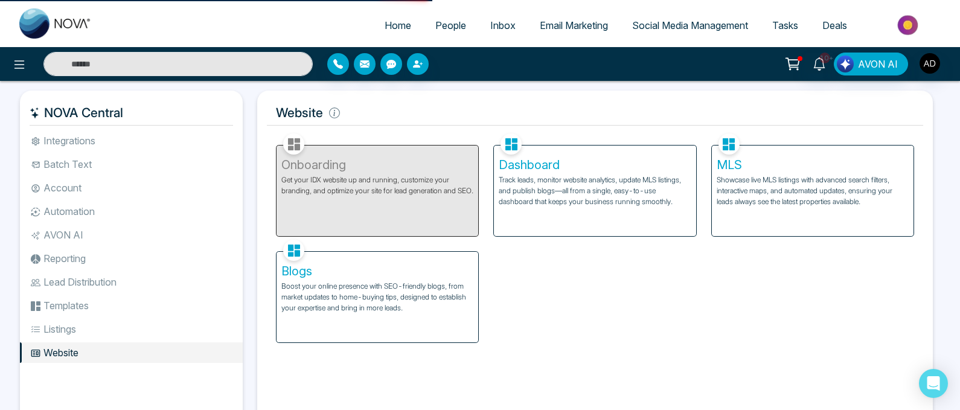
click at [449, 27] on span "People" at bounding box center [451, 25] width 31 height 12
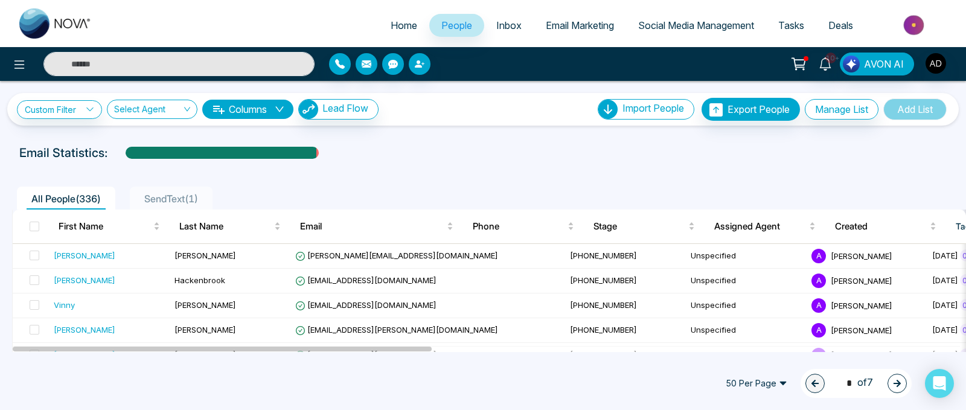
click at [443, 27] on span "People" at bounding box center [457, 25] width 31 height 12
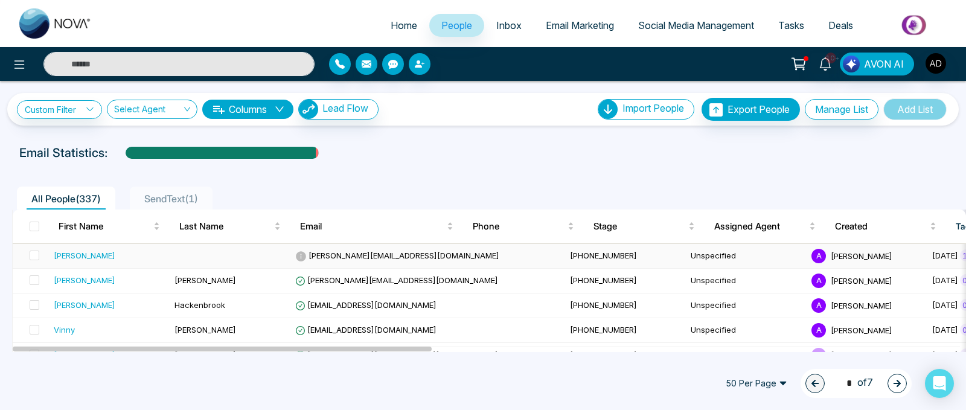
click at [69, 257] on div "[PERSON_NAME]" at bounding box center [85, 255] width 62 height 12
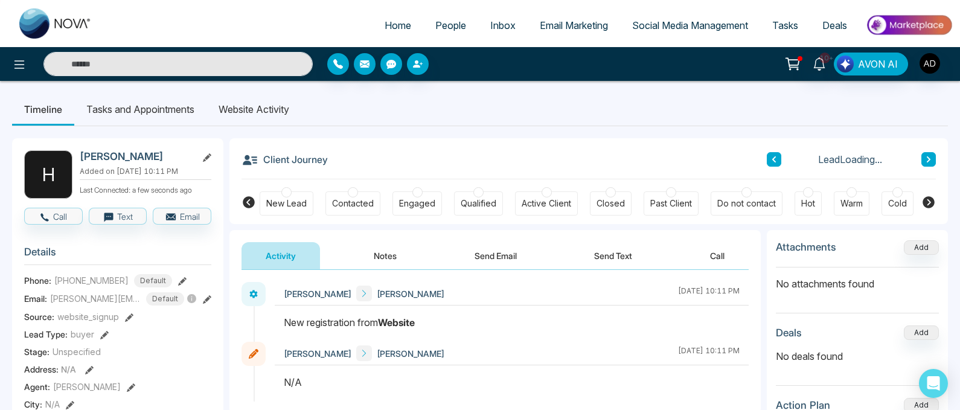
click at [272, 111] on li "Website Activity" at bounding box center [254, 109] width 95 height 33
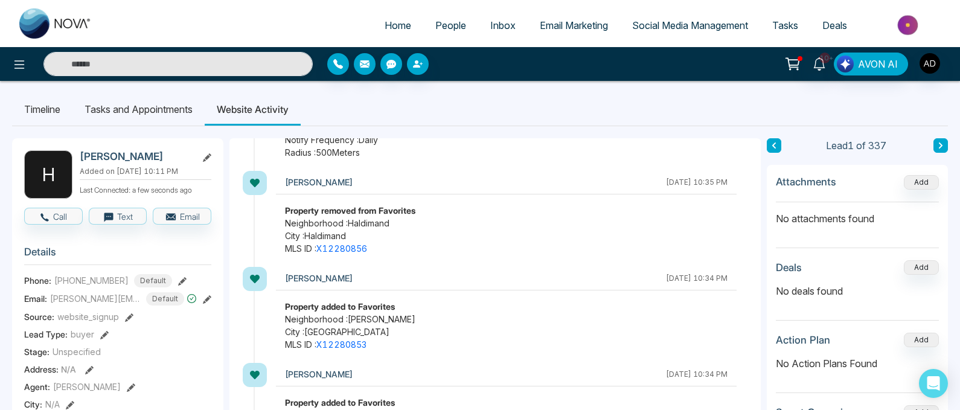
scroll to position [1146, 0]
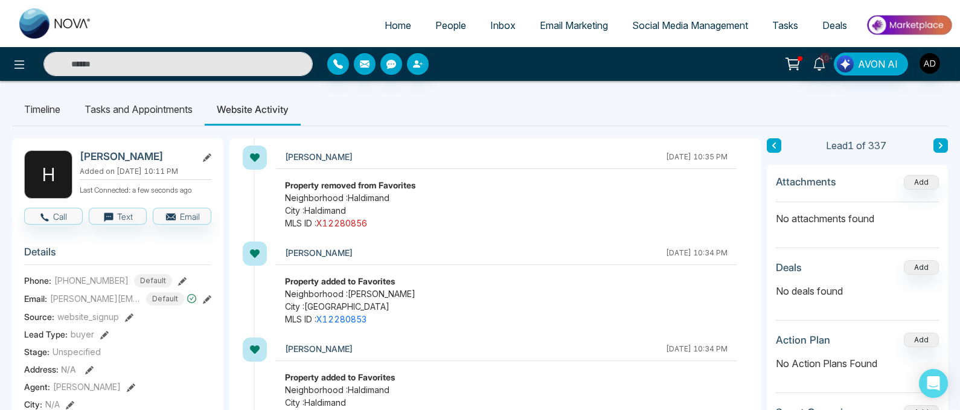
click at [349, 222] on link "X12280856" at bounding box center [342, 223] width 51 height 10
